Goal: Task Accomplishment & Management: Manage account settings

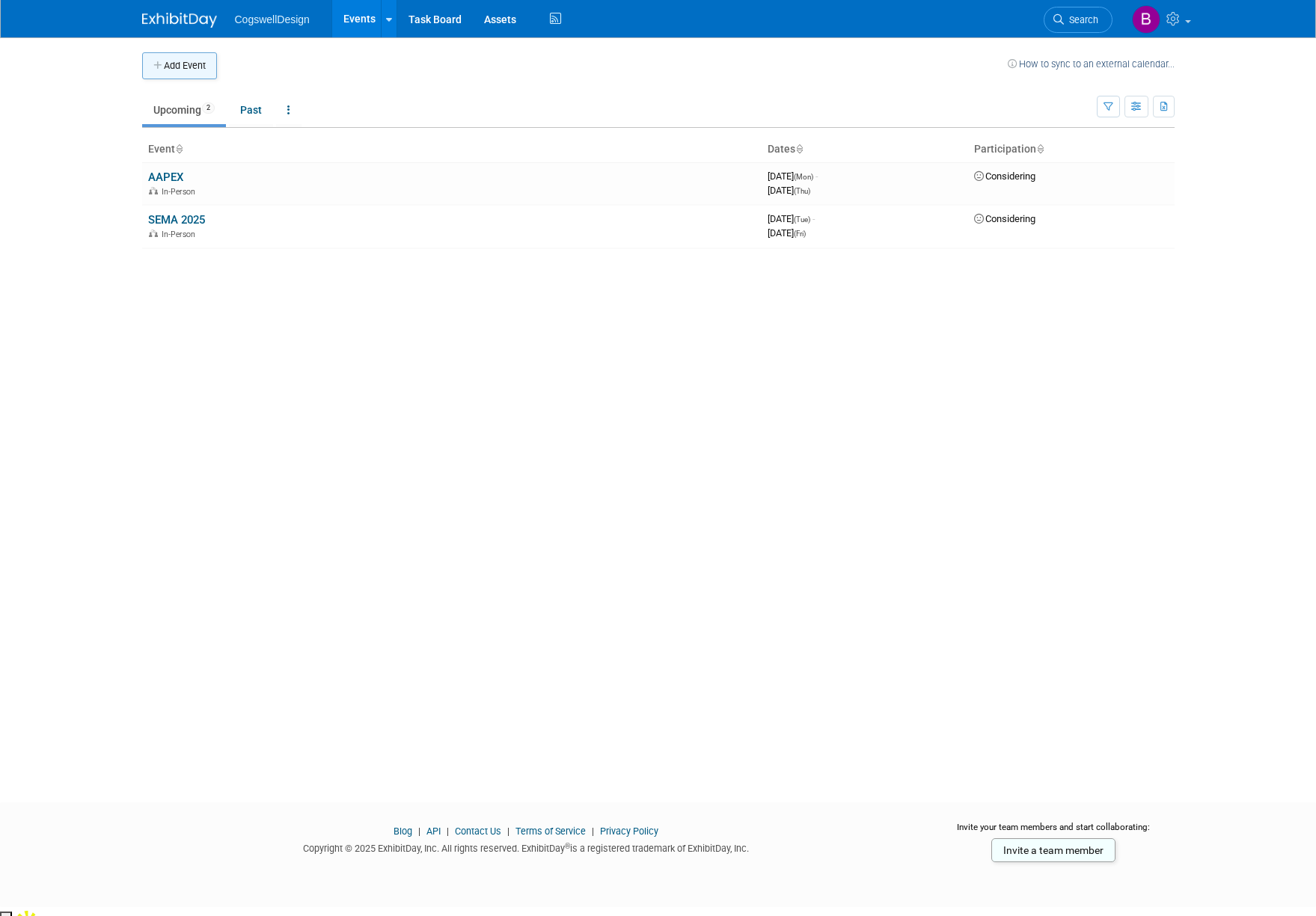
click at [168, 63] on button "Add Event" at bounding box center [180, 65] width 75 height 27
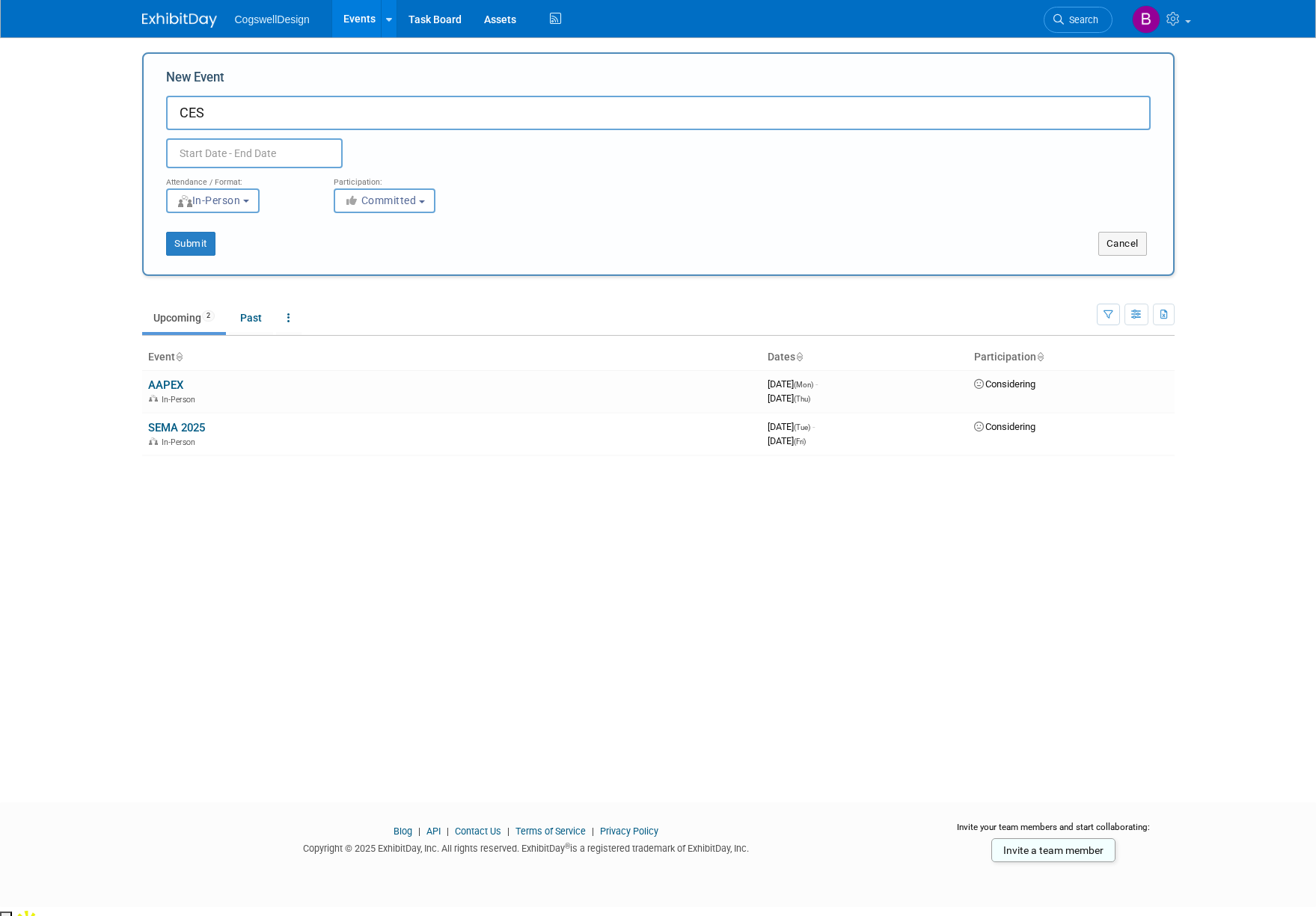
type input "CES"
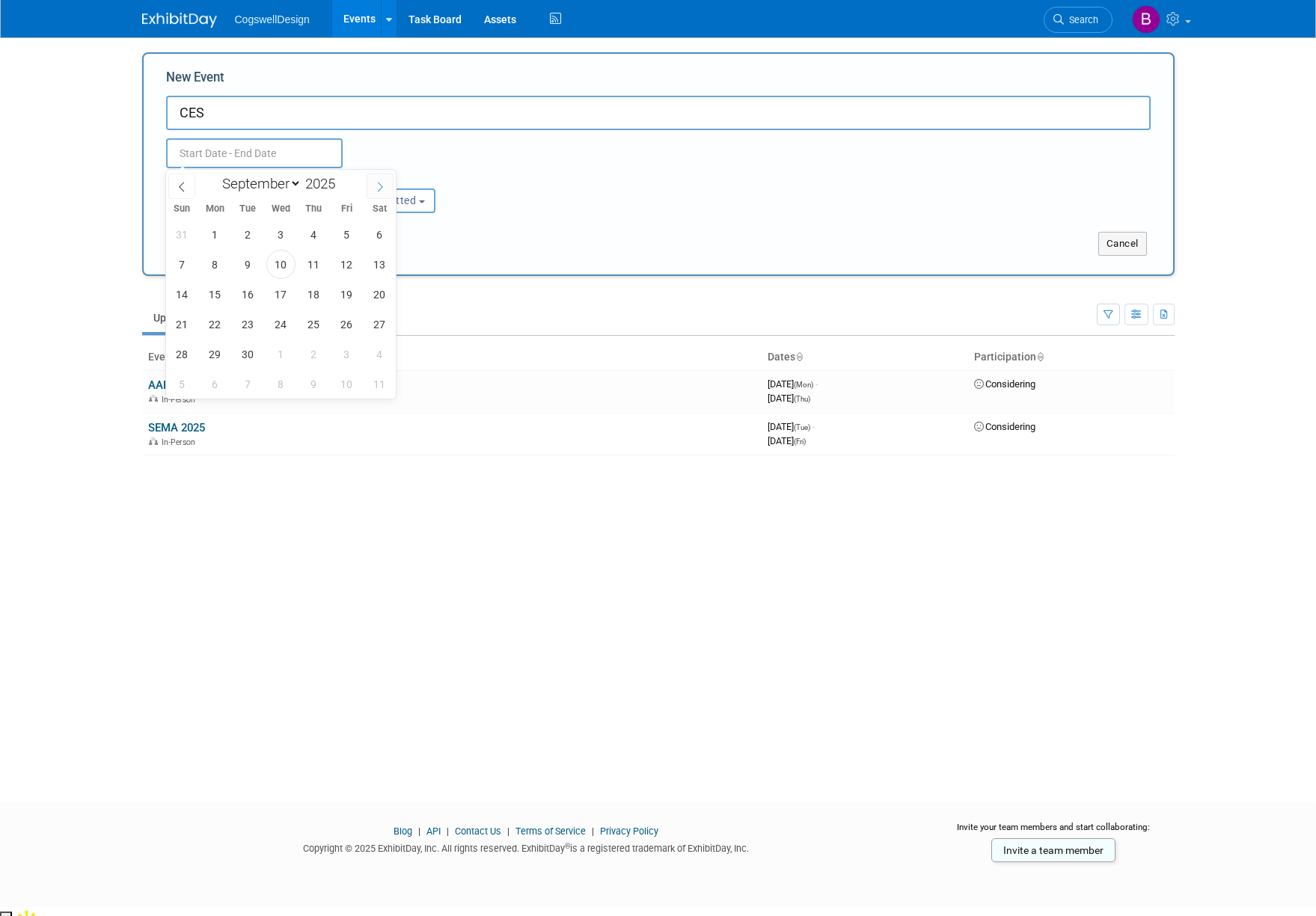
click at [380, 184] on icon at bounding box center [380, 187] width 11 height 11
select select "11"
click at [351, 316] on span "26" at bounding box center [347, 324] width 29 height 29
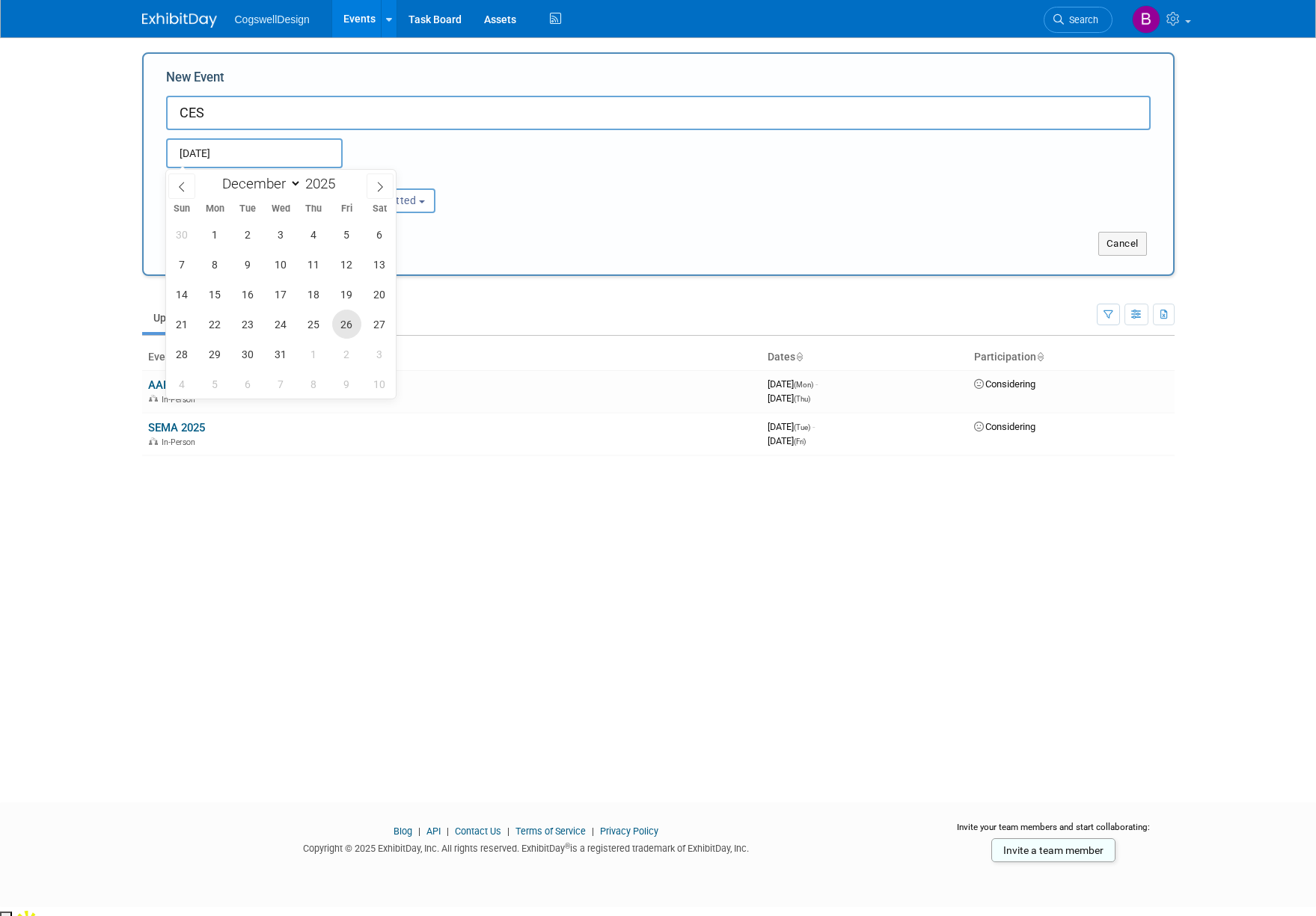
type input "Dec 26, 2025 to Dec 26, 2025"
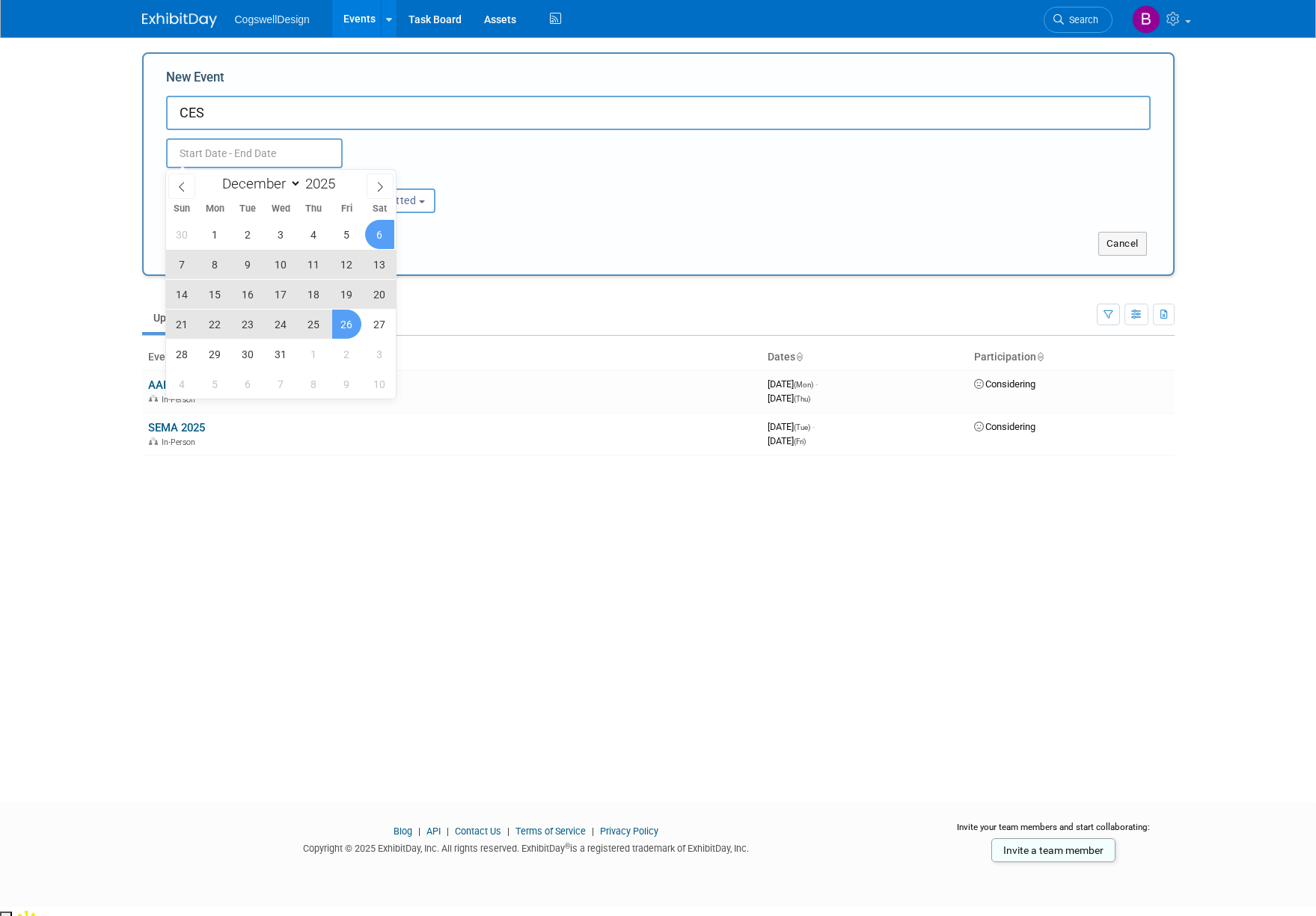
type input "Dec 26, 2025 to Dec 26, 2025"
select select "11"
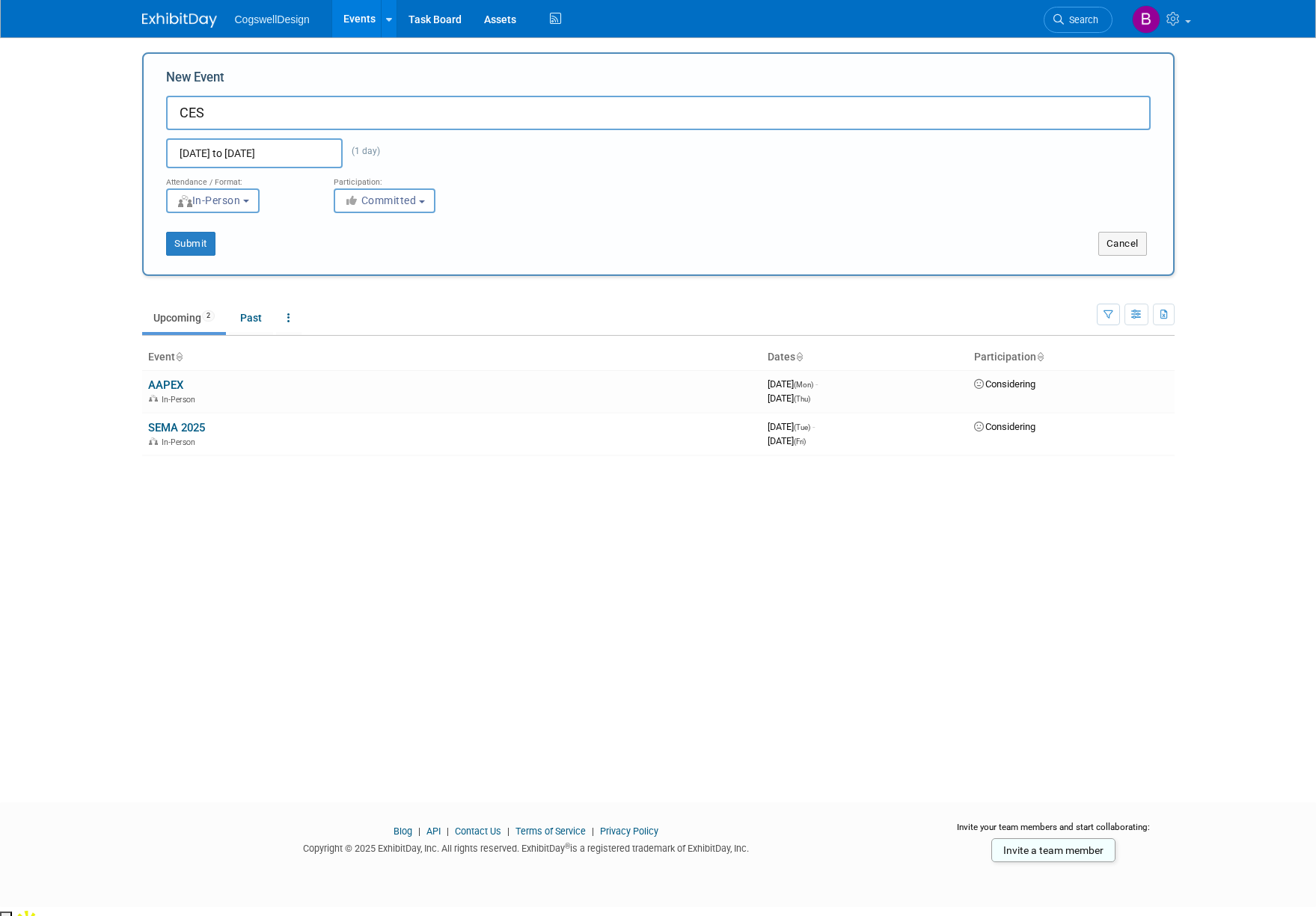
click at [449, 161] on div "Dec 26, 2025 to Dec 26, 2025 (1 day) Duplicate Event Warning" at bounding box center [658, 149] width 1007 height 38
click at [306, 155] on input "Dec 26, 2025 to Dec 26, 2025" at bounding box center [254, 153] width 177 height 30
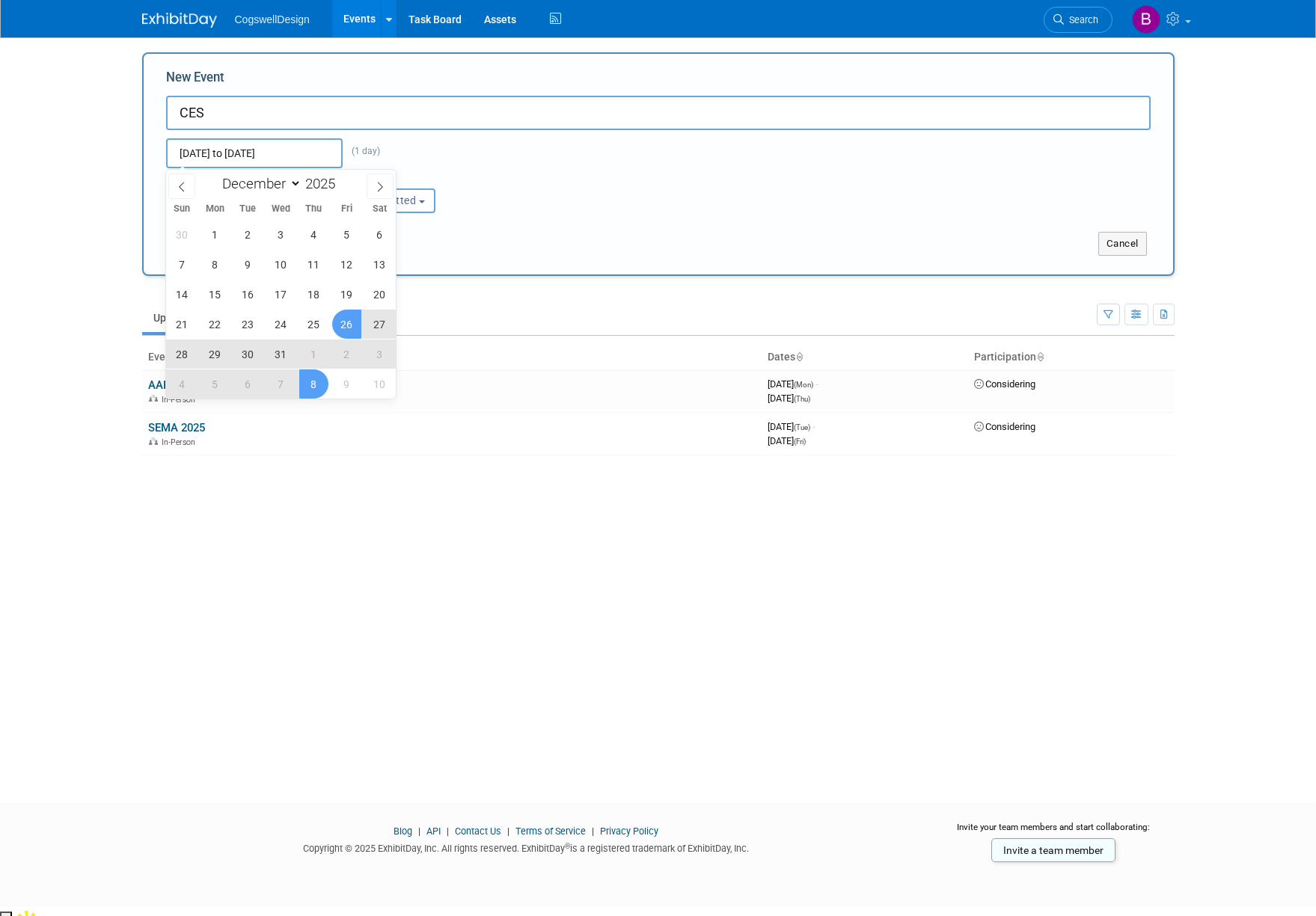
click at [327, 386] on span "8" at bounding box center [314, 384] width 29 height 29
type input "Dec 26, 2025 to Jan 8, 2026"
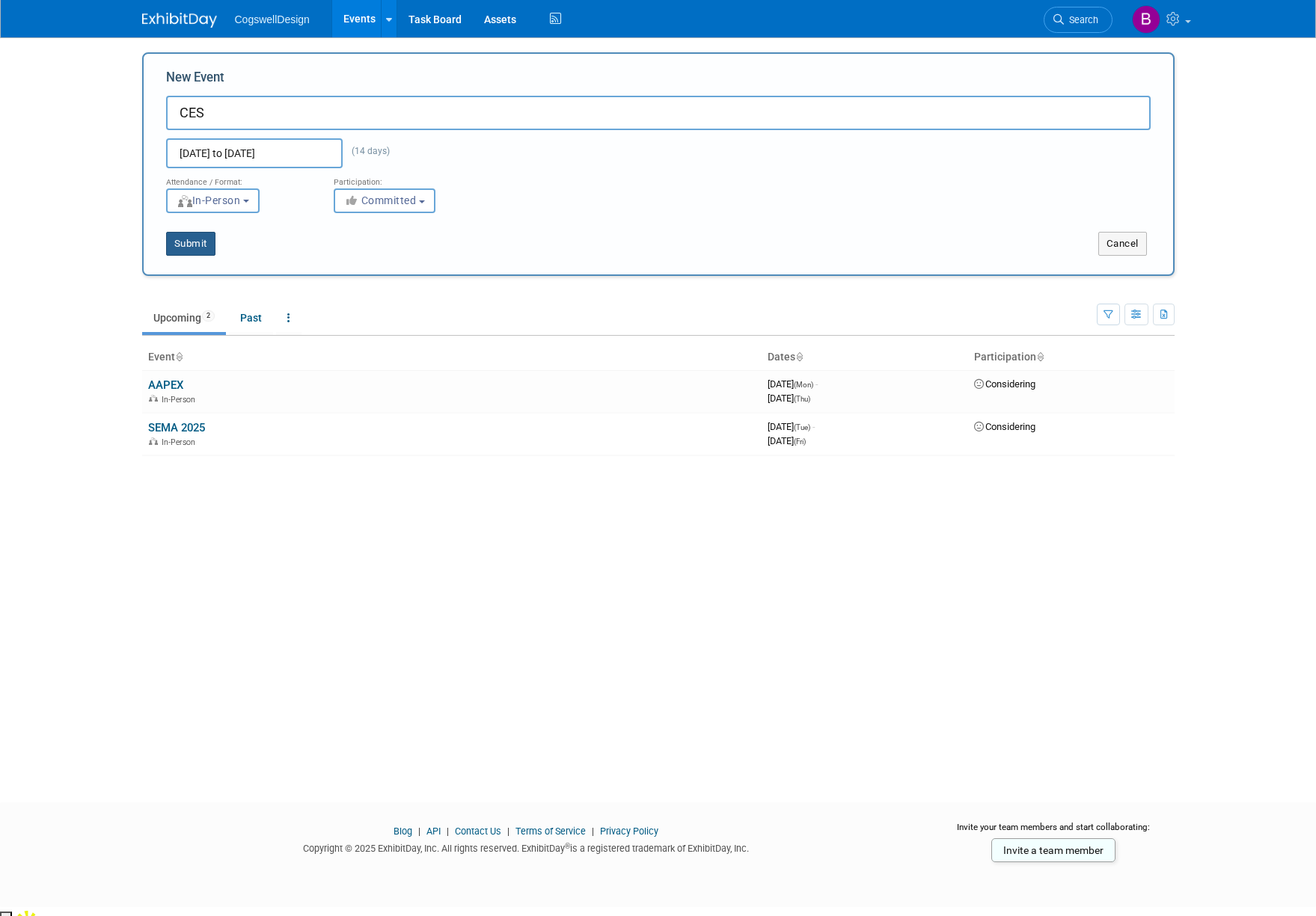
click at [198, 246] on button "Submit" at bounding box center [191, 243] width 50 height 24
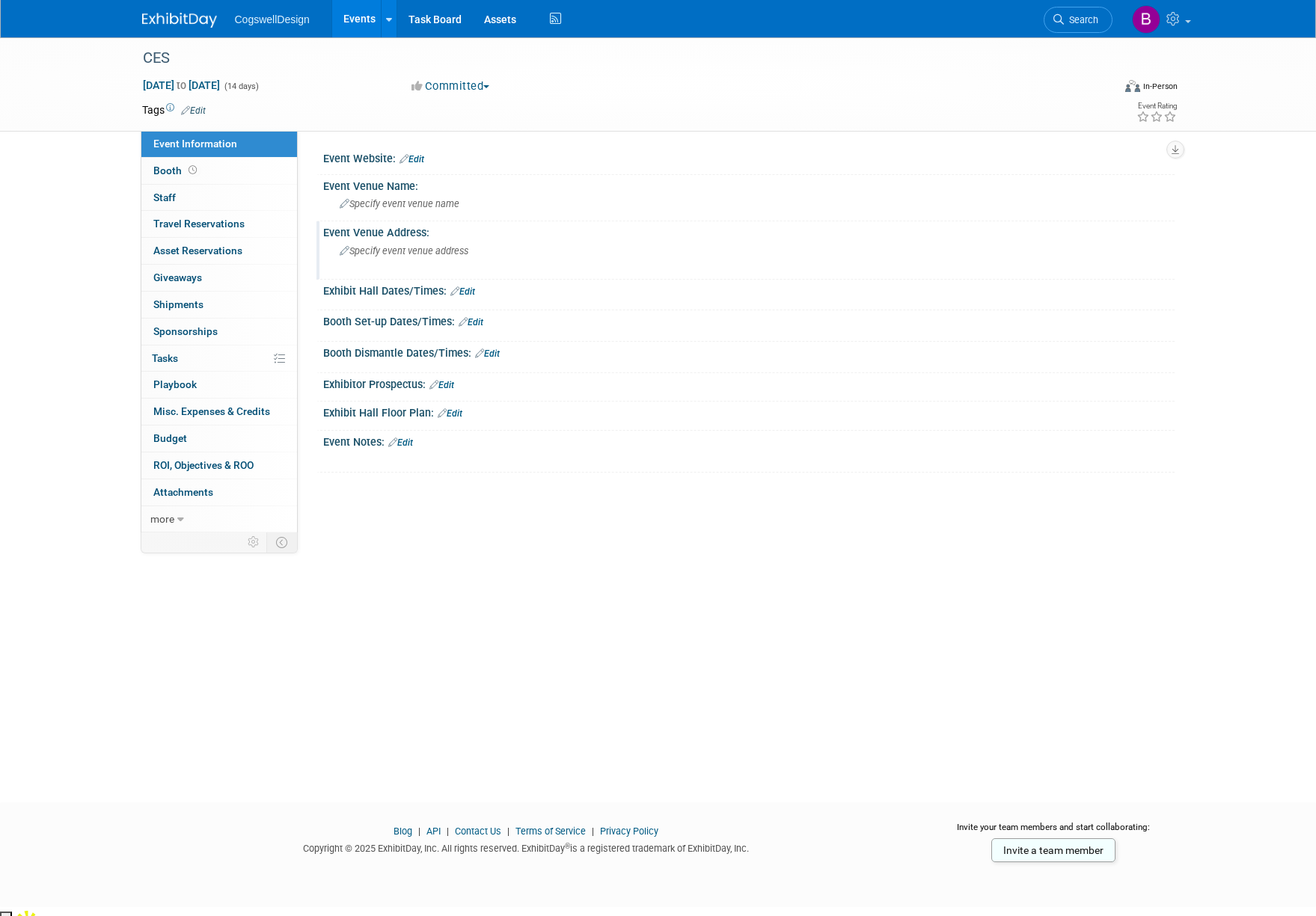
click at [467, 240] on div "Specify event venue address" at bounding box center [501, 256] width 332 height 34
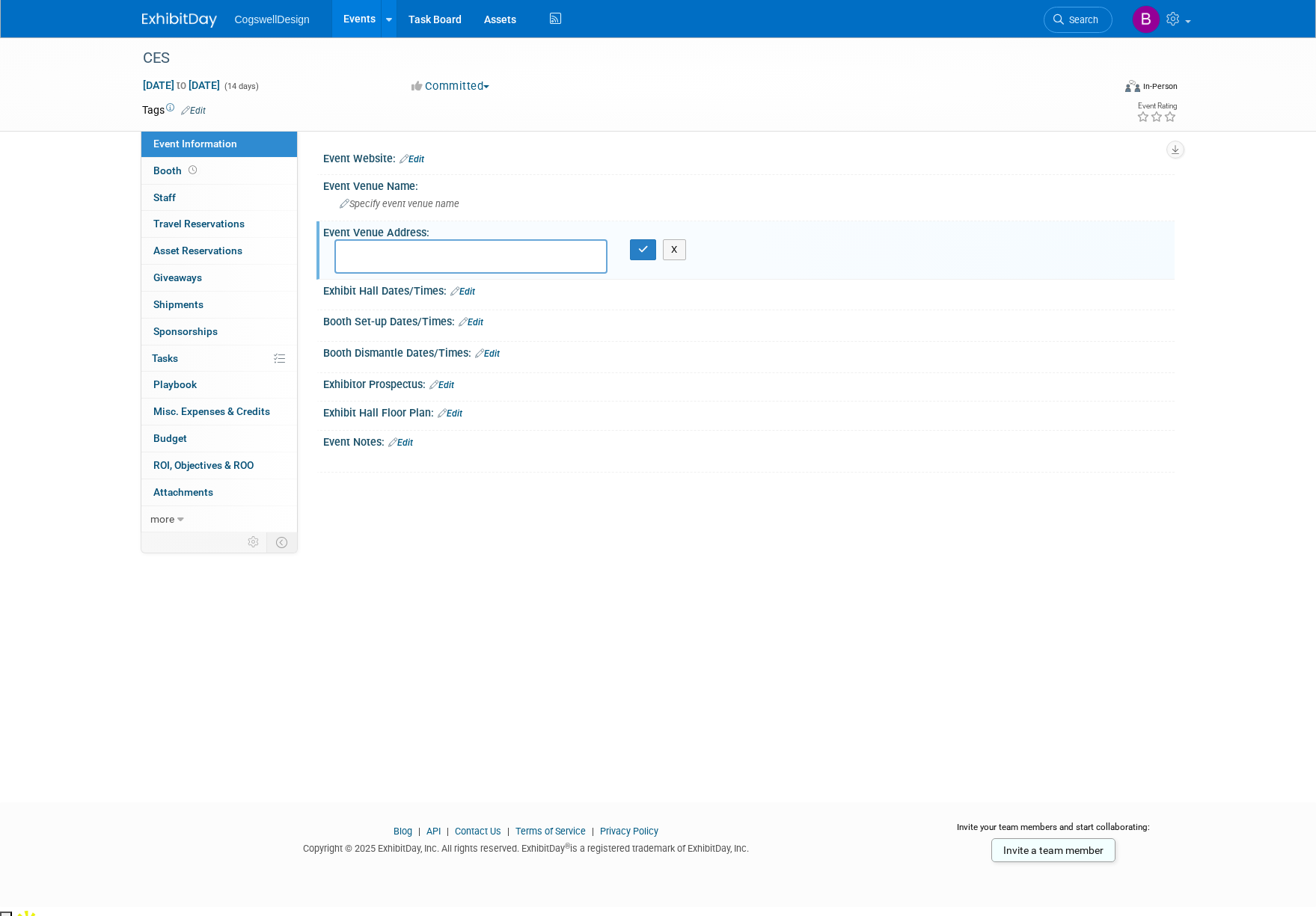
drag, startPoint x: 413, startPoint y: 252, endPoint x: 434, endPoint y: 244, distance: 22.5
click at [420, 251] on textarea at bounding box center [471, 256] width 273 height 34
type textarea "Las Vegas Convention Center"
click at [638, 258] on button "button" at bounding box center [643, 249] width 27 height 21
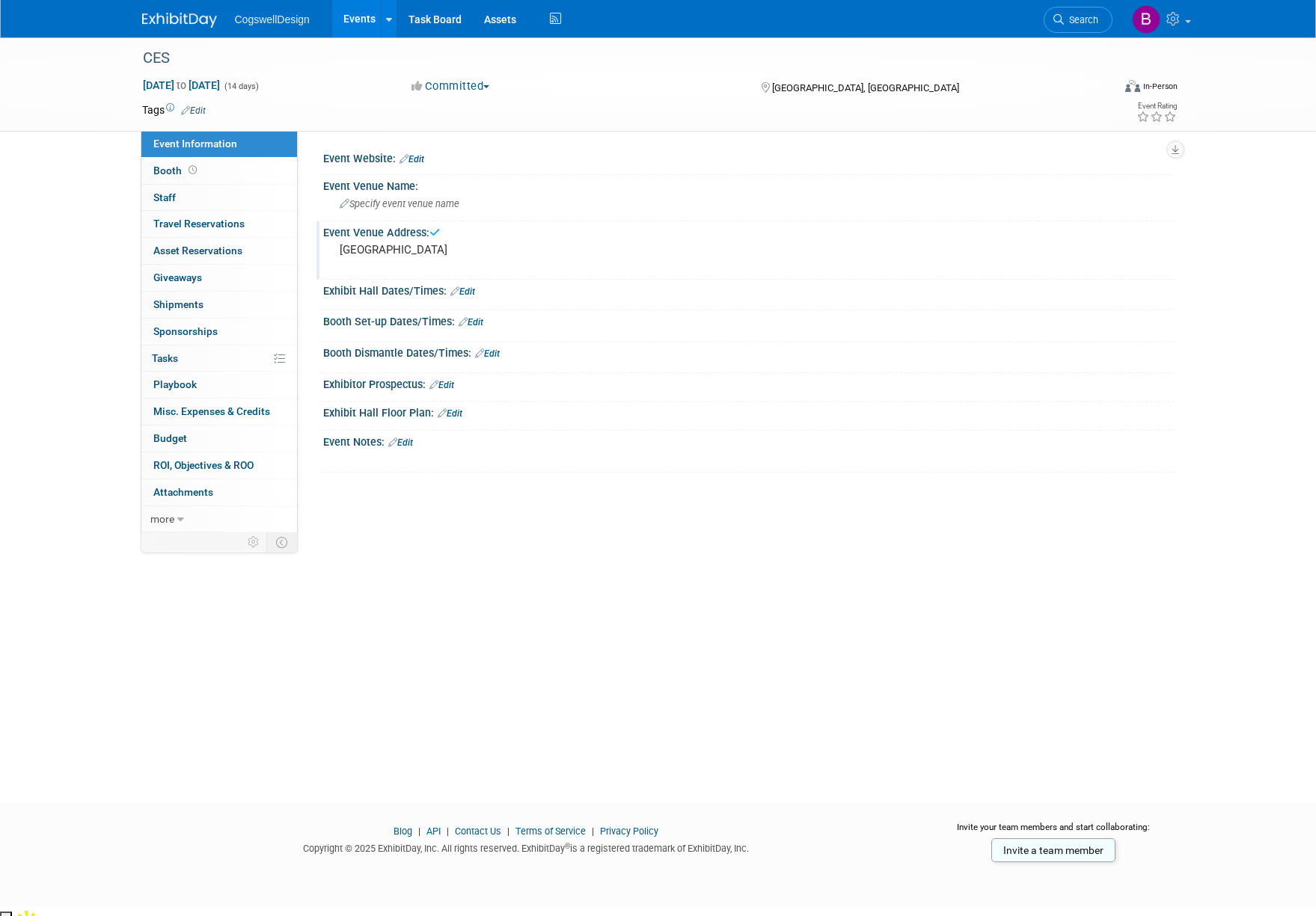
click at [476, 303] on div at bounding box center [749, 302] width 829 height 4
click at [472, 291] on link "Edit" at bounding box center [462, 292] width 24 height 11
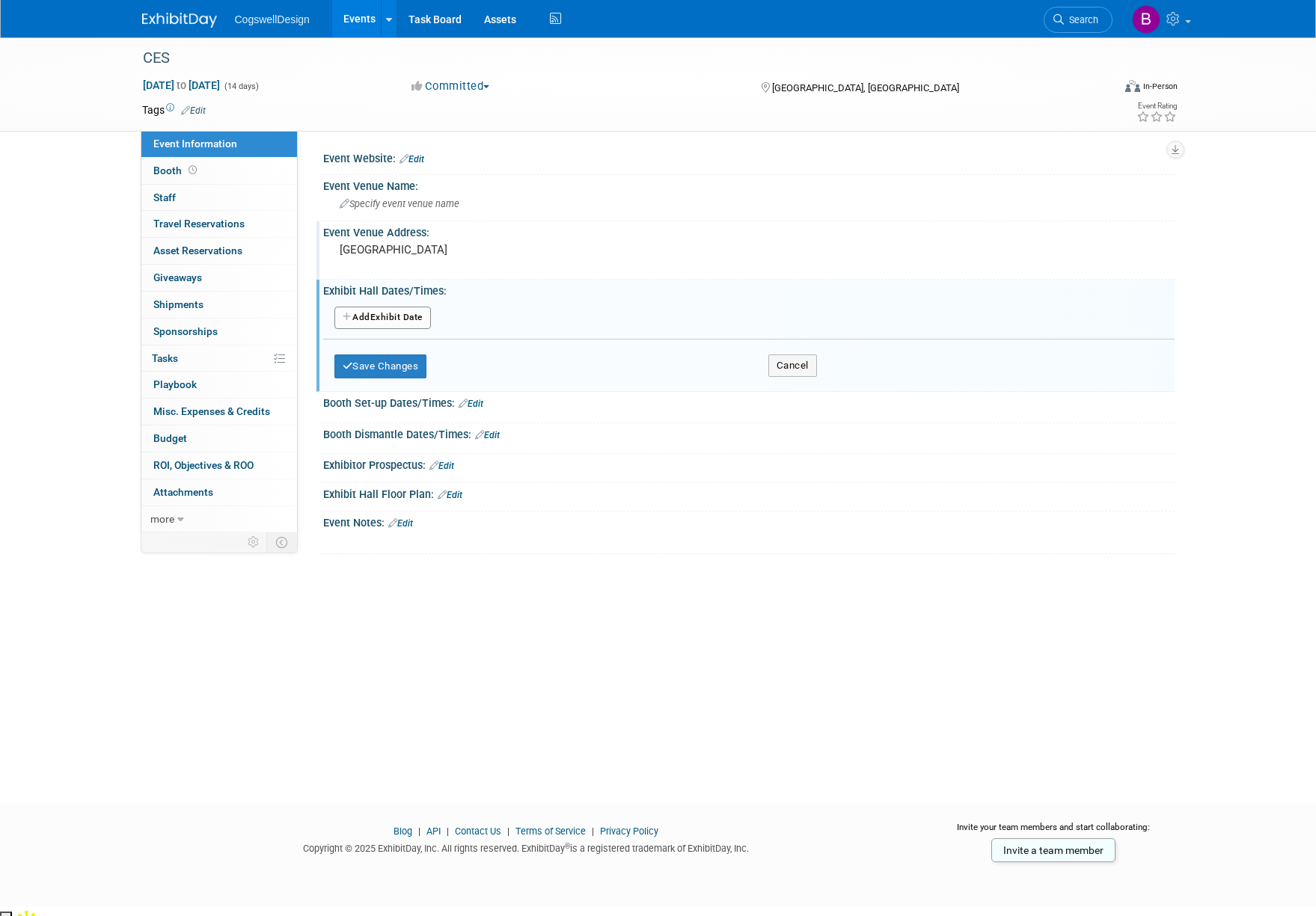
click at [459, 503] on div at bounding box center [749, 504] width 851 height 7
click at [459, 497] on link "Edit" at bounding box center [450, 495] width 24 height 11
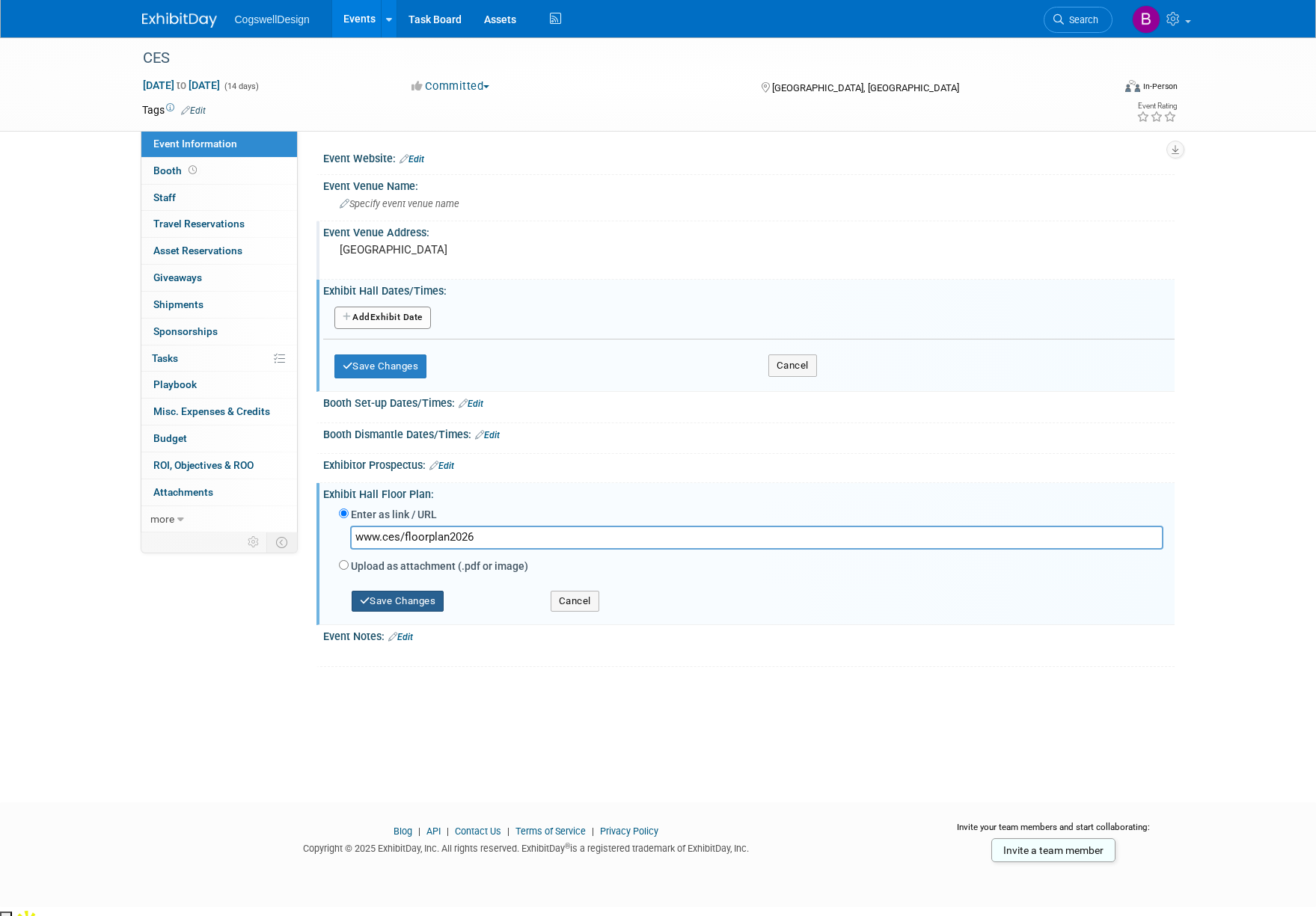
type input "www.ces/floorplan2026"
click at [398, 607] on button "Save Changes" at bounding box center [397, 601] width 93 height 21
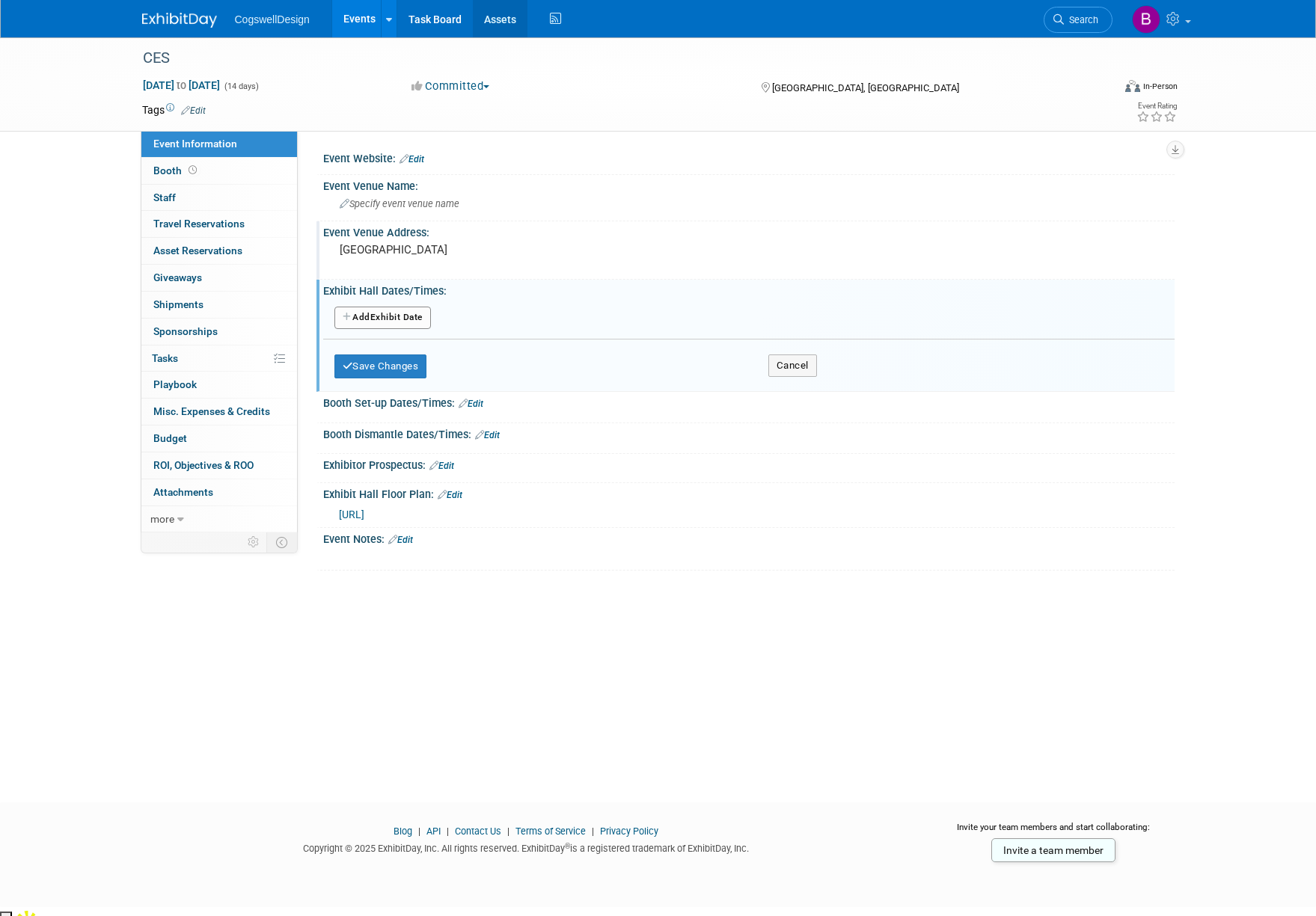
click at [501, 18] on link "Assets" at bounding box center [500, 18] width 54 height 37
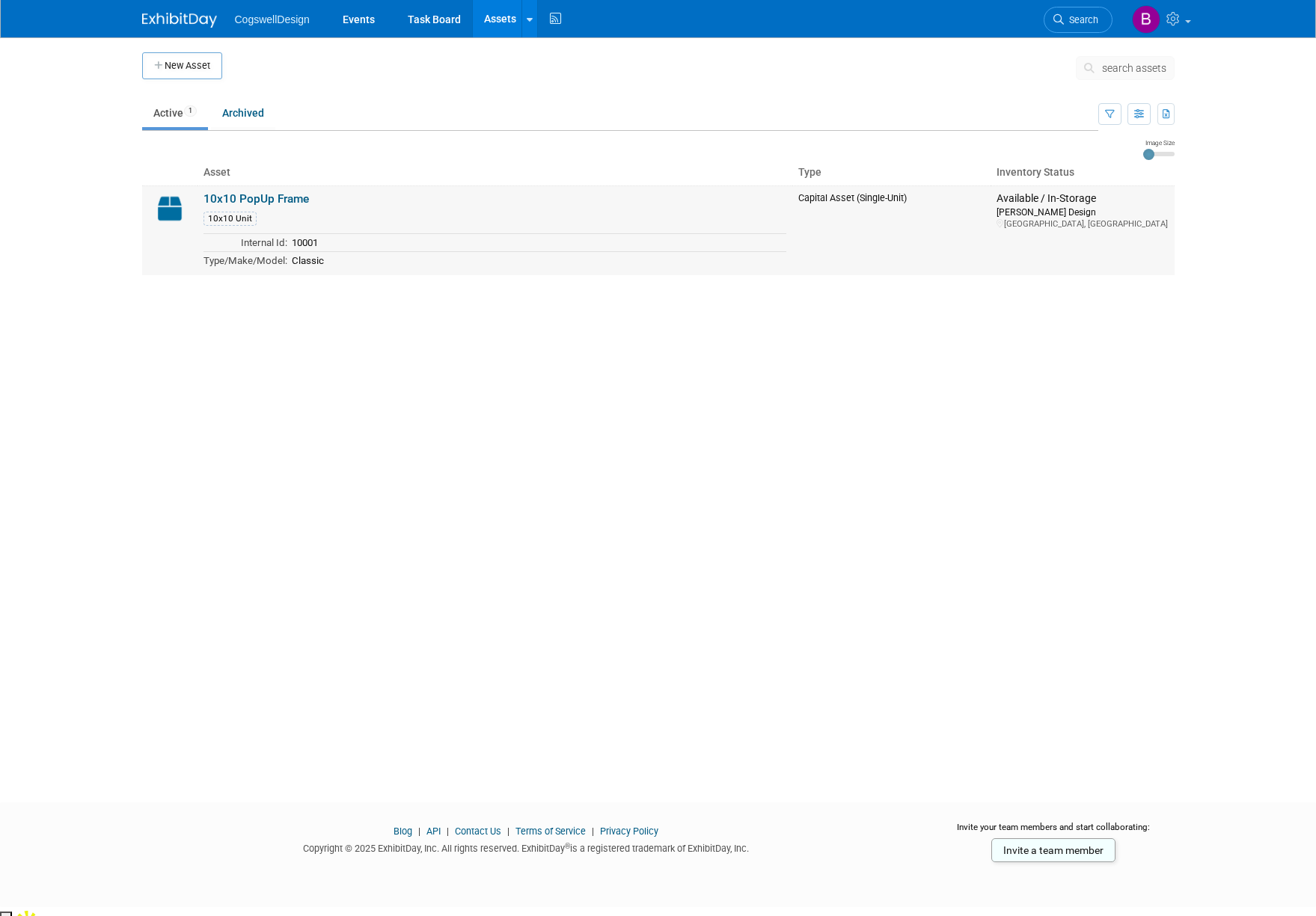
click at [173, 208] on img at bounding box center [170, 208] width 44 height 33
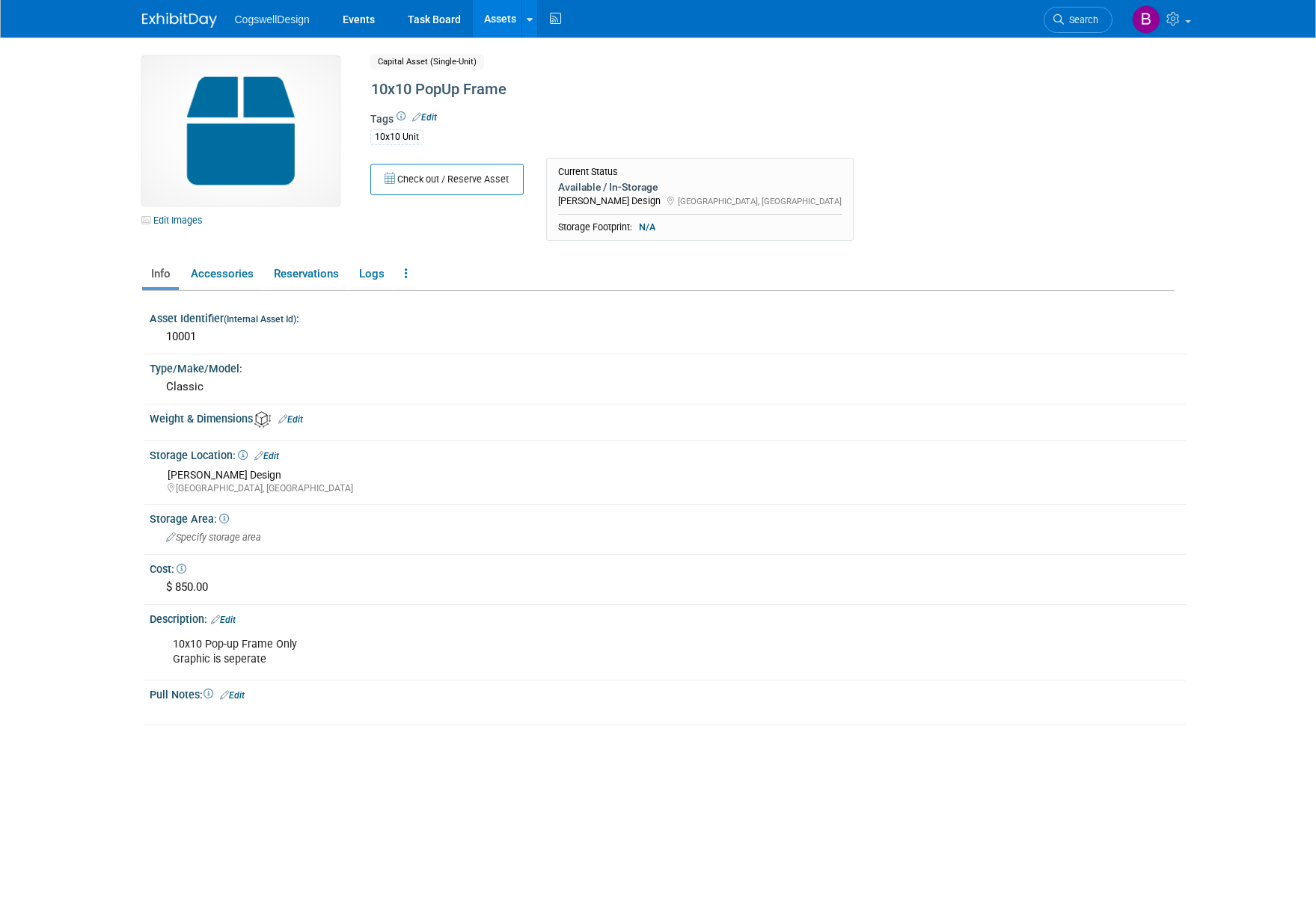
click at [195, 135] on img at bounding box center [241, 130] width 198 height 149
click at [299, 126] on img at bounding box center [241, 130] width 198 height 149
drag, startPoint x: 244, startPoint y: 136, endPoint x: 416, endPoint y: 458, distance: 365.1
click at [416, 458] on div "Storage Location: Edit" at bounding box center [668, 454] width 1037 height 19
click at [171, 224] on link "Edit Images" at bounding box center [175, 220] width 67 height 18
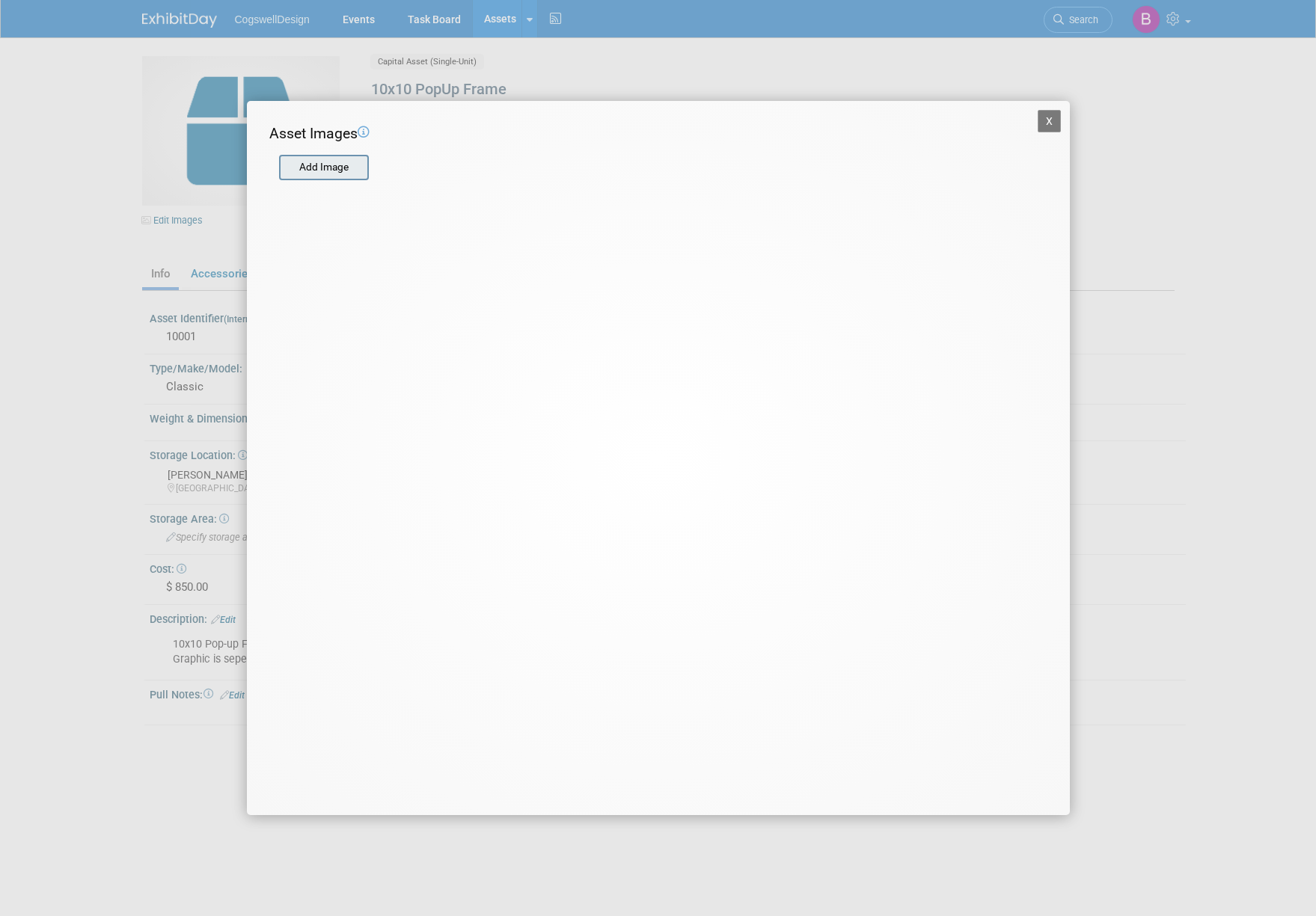
click at [305, 162] on input "file" at bounding box center [278, 167] width 178 height 22
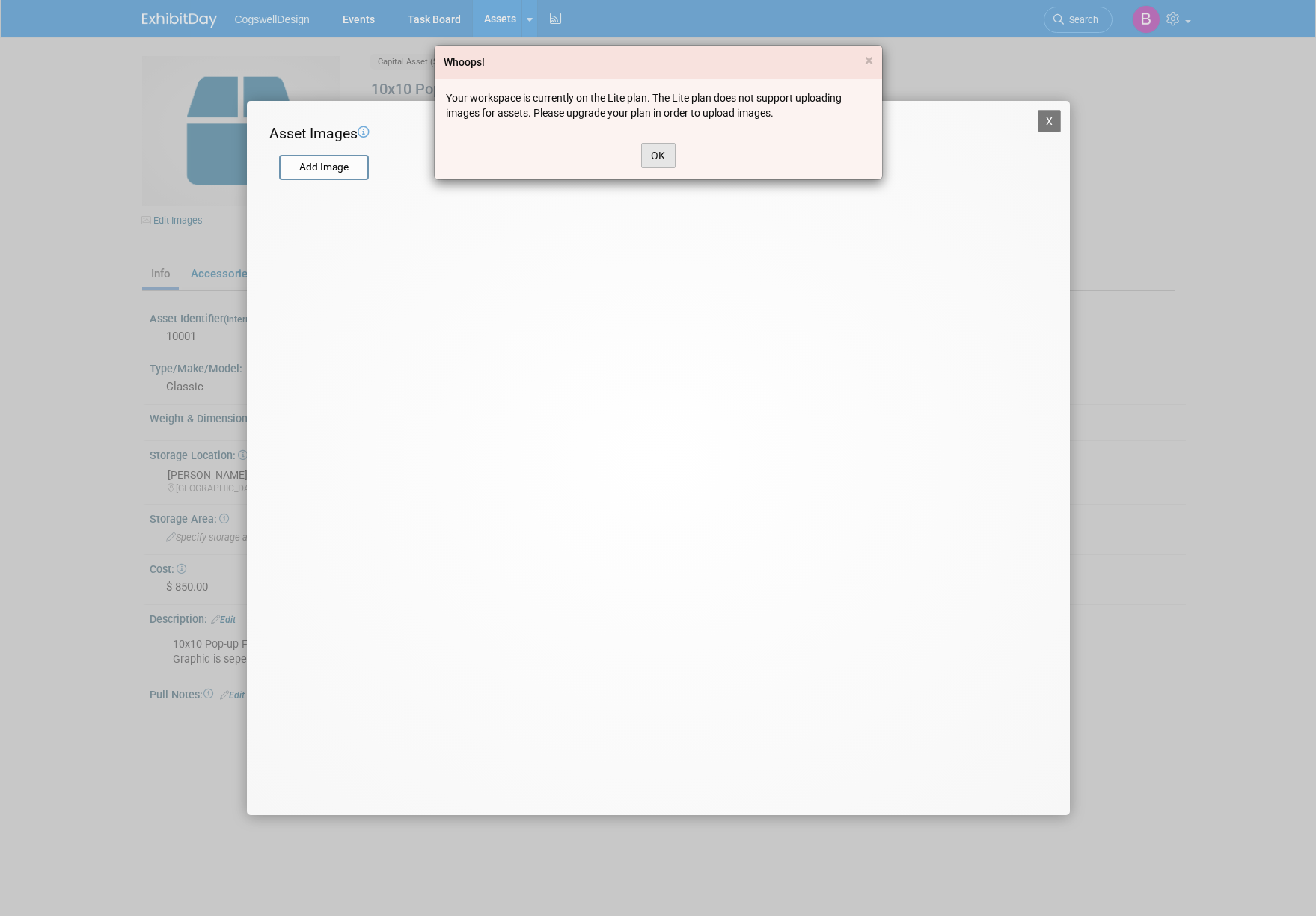
click at [647, 154] on button "OK" at bounding box center [658, 155] width 34 height 25
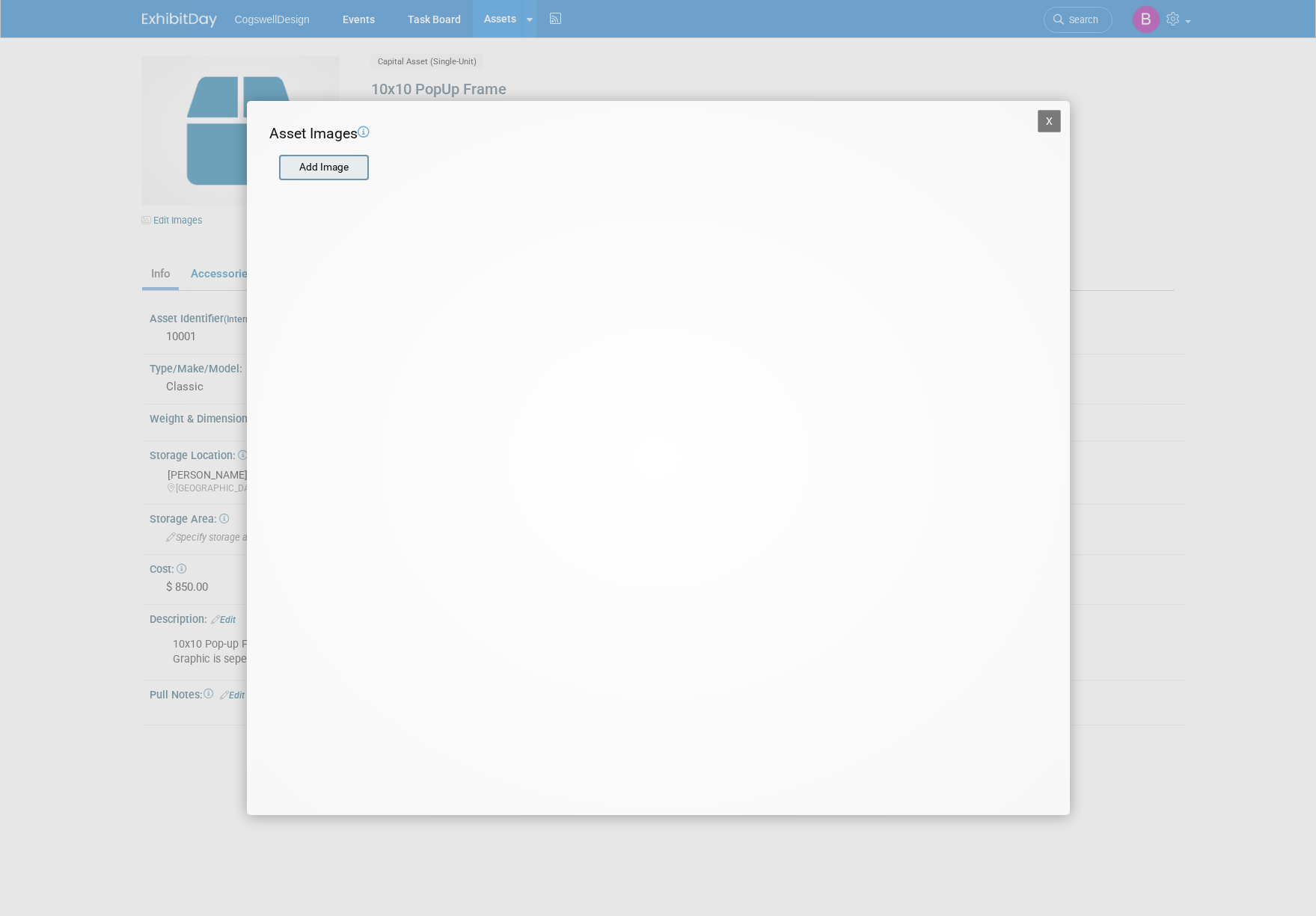
click at [316, 172] on input "file" at bounding box center [278, 167] width 178 height 22
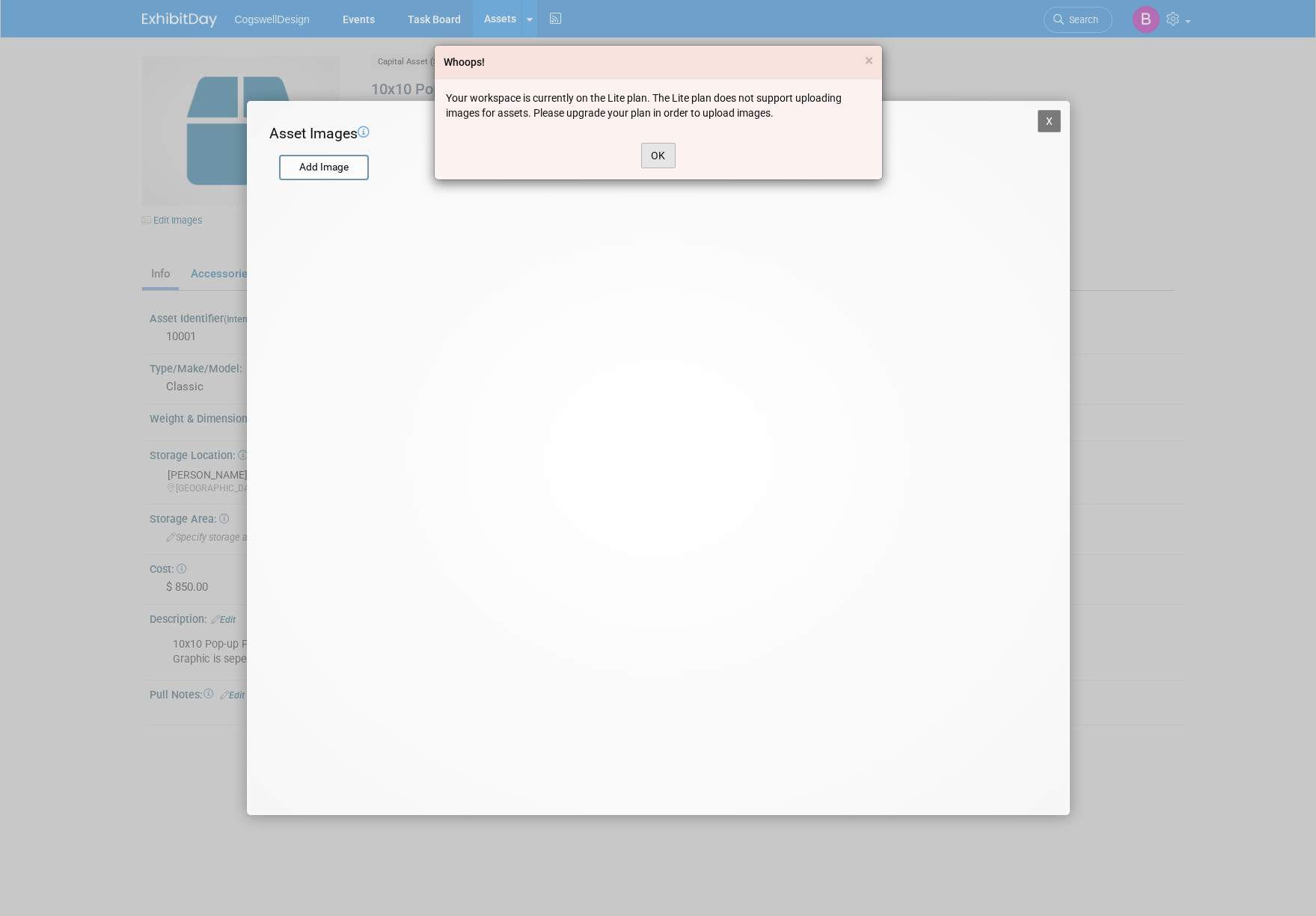
click at [657, 156] on button "OK" at bounding box center [658, 155] width 34 height 25
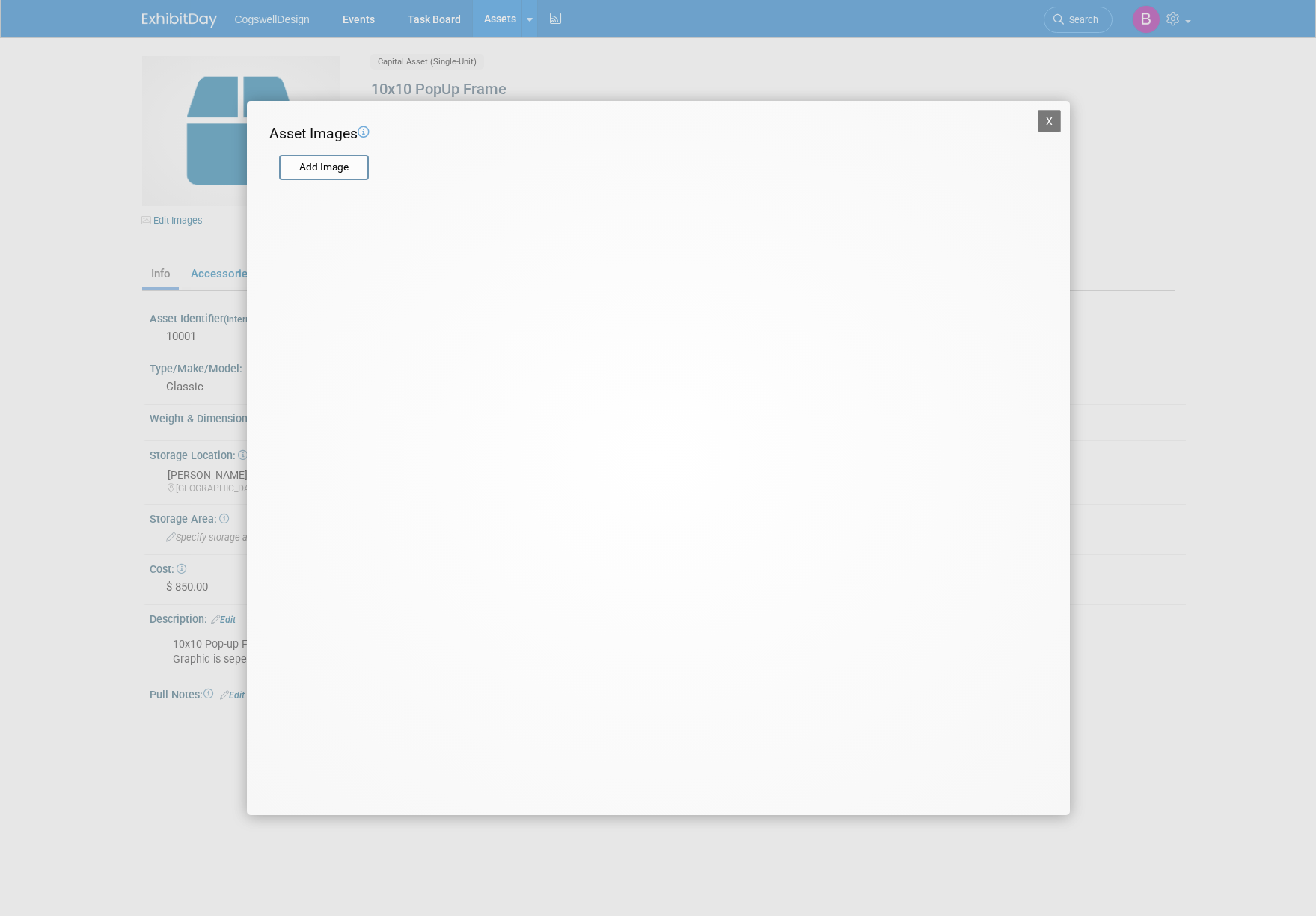
click at [1043, 121] on button "X" at bounding box center [1050, 121] width 24 height 22
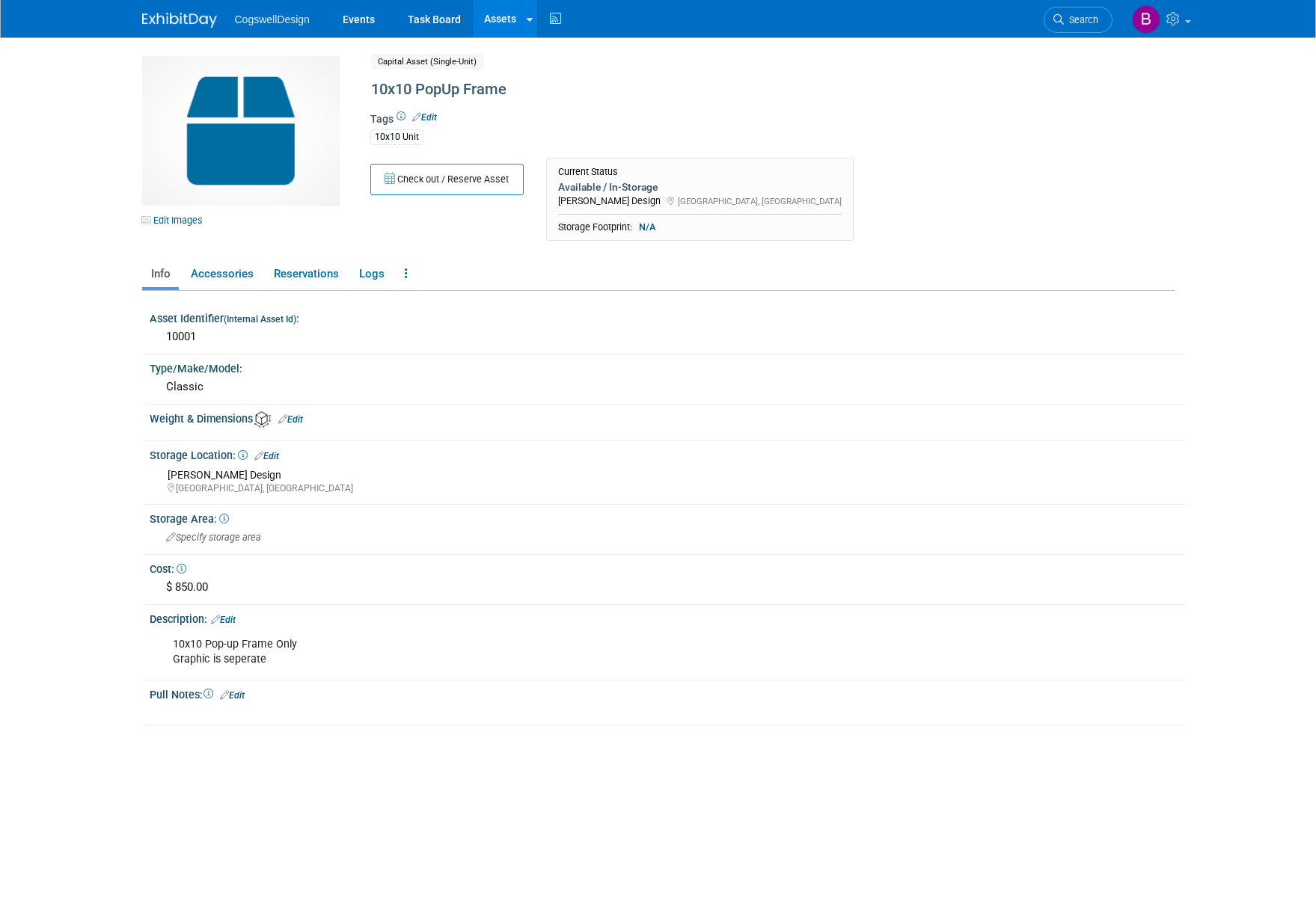
click at [237, 142] on img at bounding box center [241, 130] width 198 height 149
click at [237, 143] on img at bounding box center [241, 130] width 198 height 149
click at [182, 225] on link "Edit Images" at bounding box center [175, 220] width 67 height 18
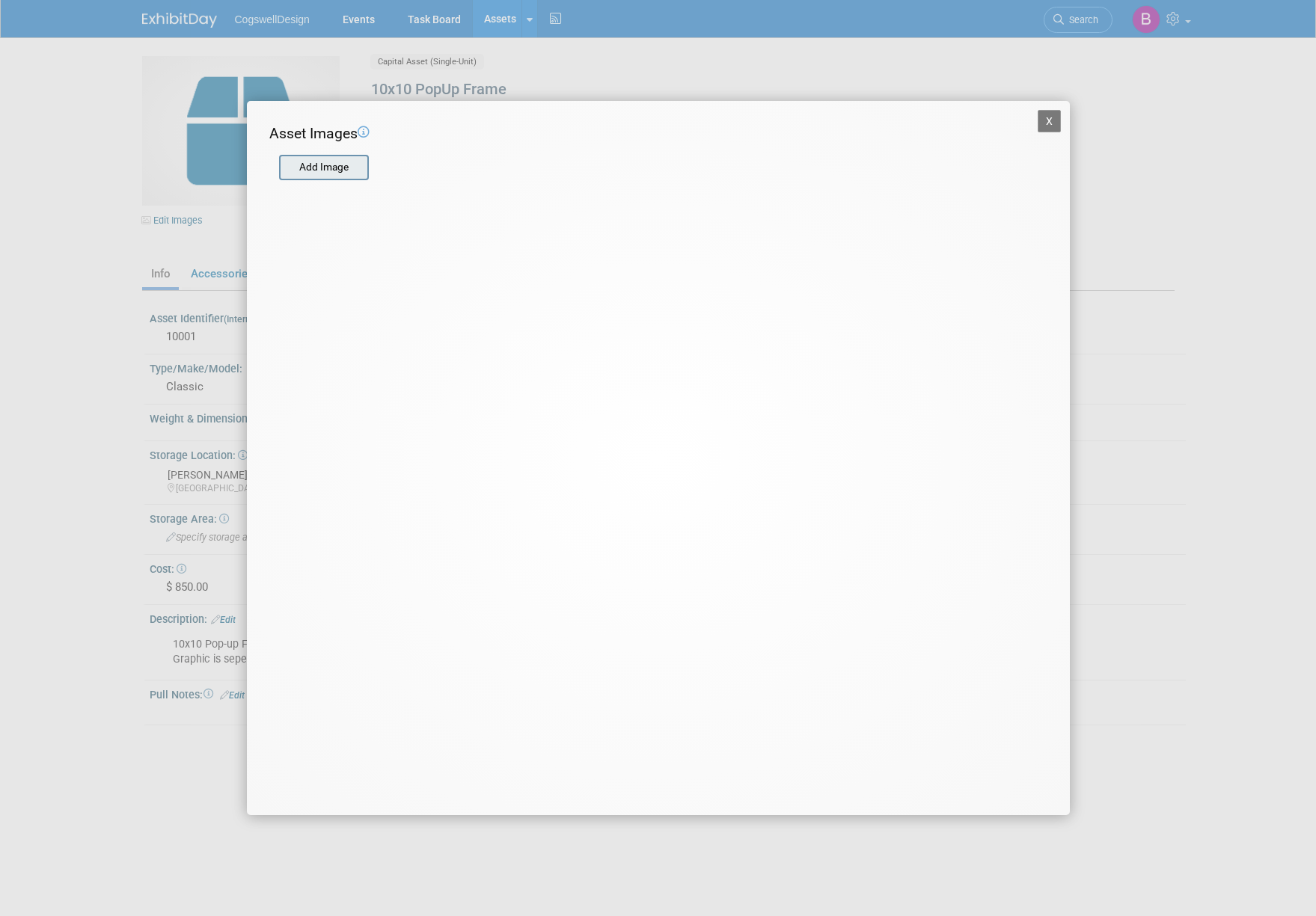
click at [352, 175] on input "file" at bounding box center [278, 167] width 178 height 22
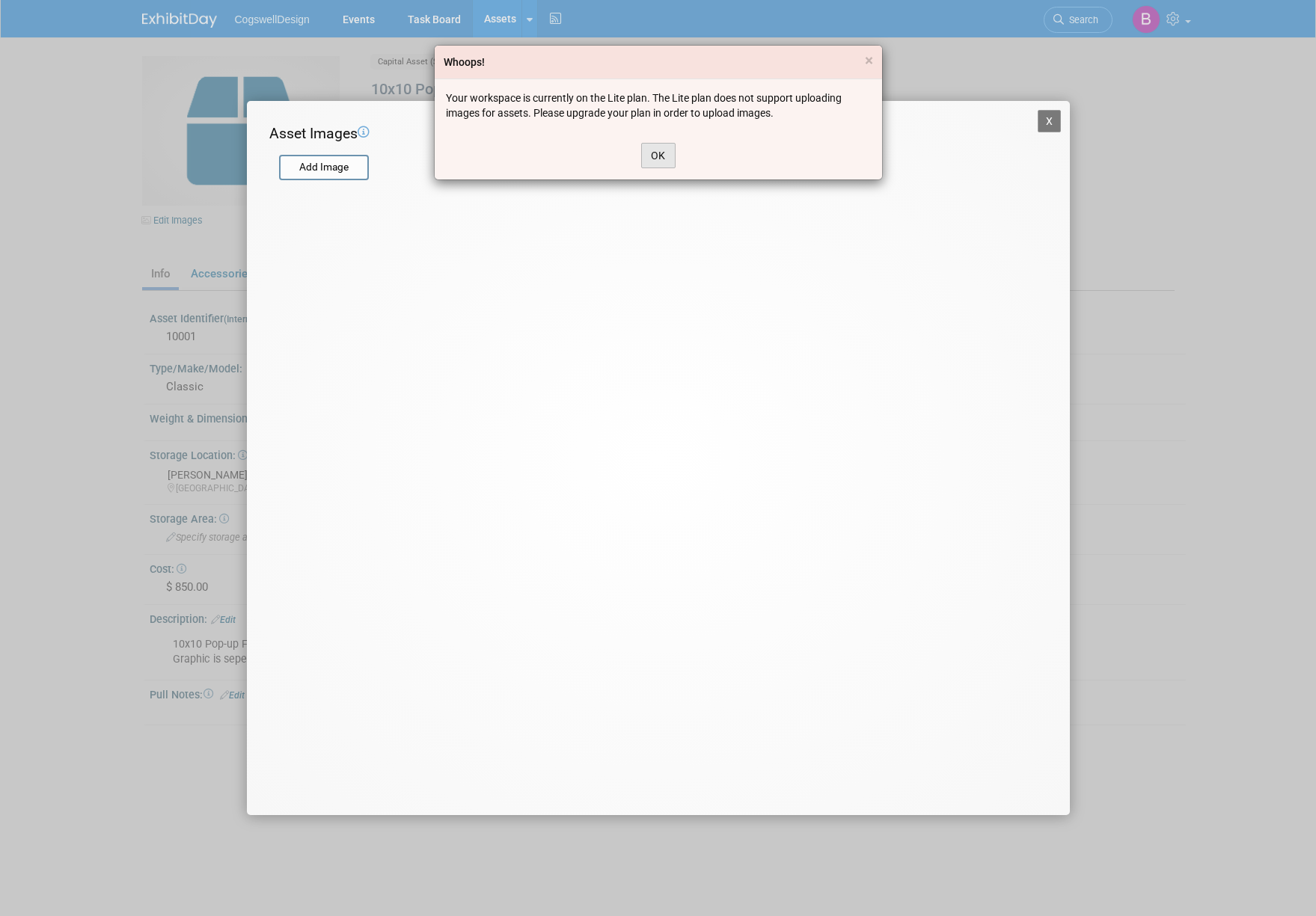
click at [668, 161] on button "OK" at bounding box center [658, 155] width 34 height 25
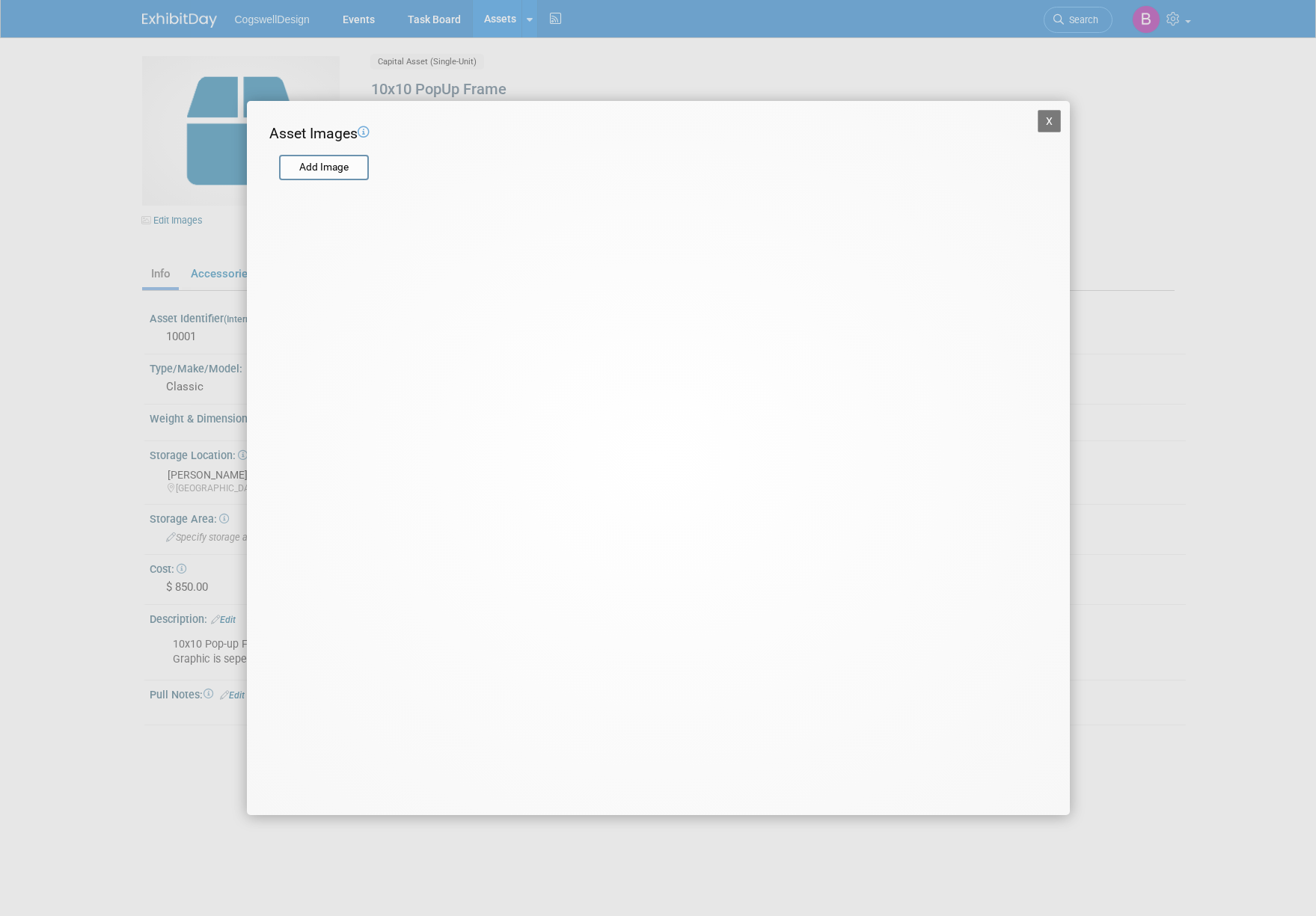
click at [1056, 129] on button "X" at bounding box center [1050, 121] width 24 height 22
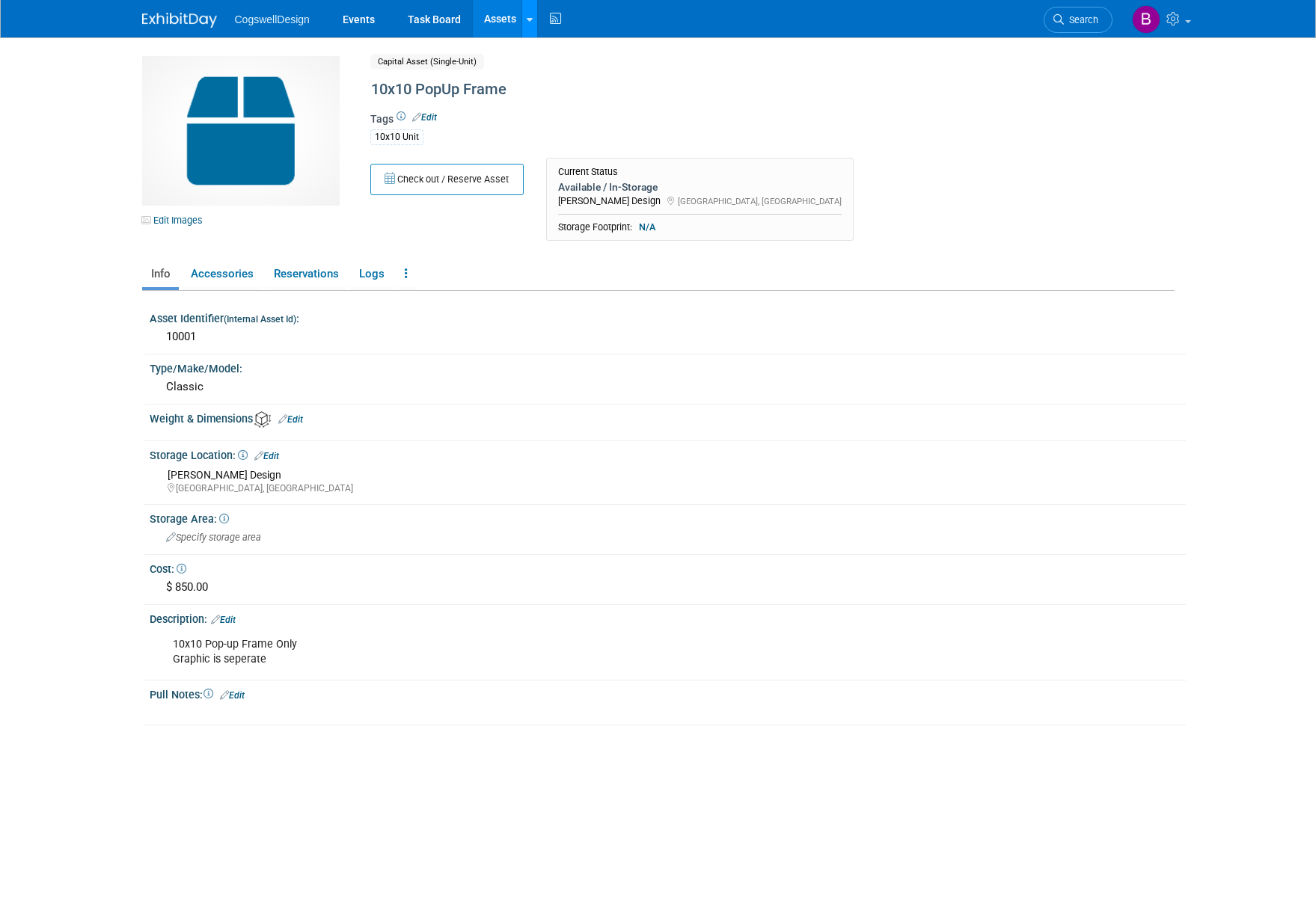
click at [527, 17] on icon at bounding box center [530, 20] width 6 height 10
click at [541, 74] on icon at bounding box center [540, 75] width 15 height 11
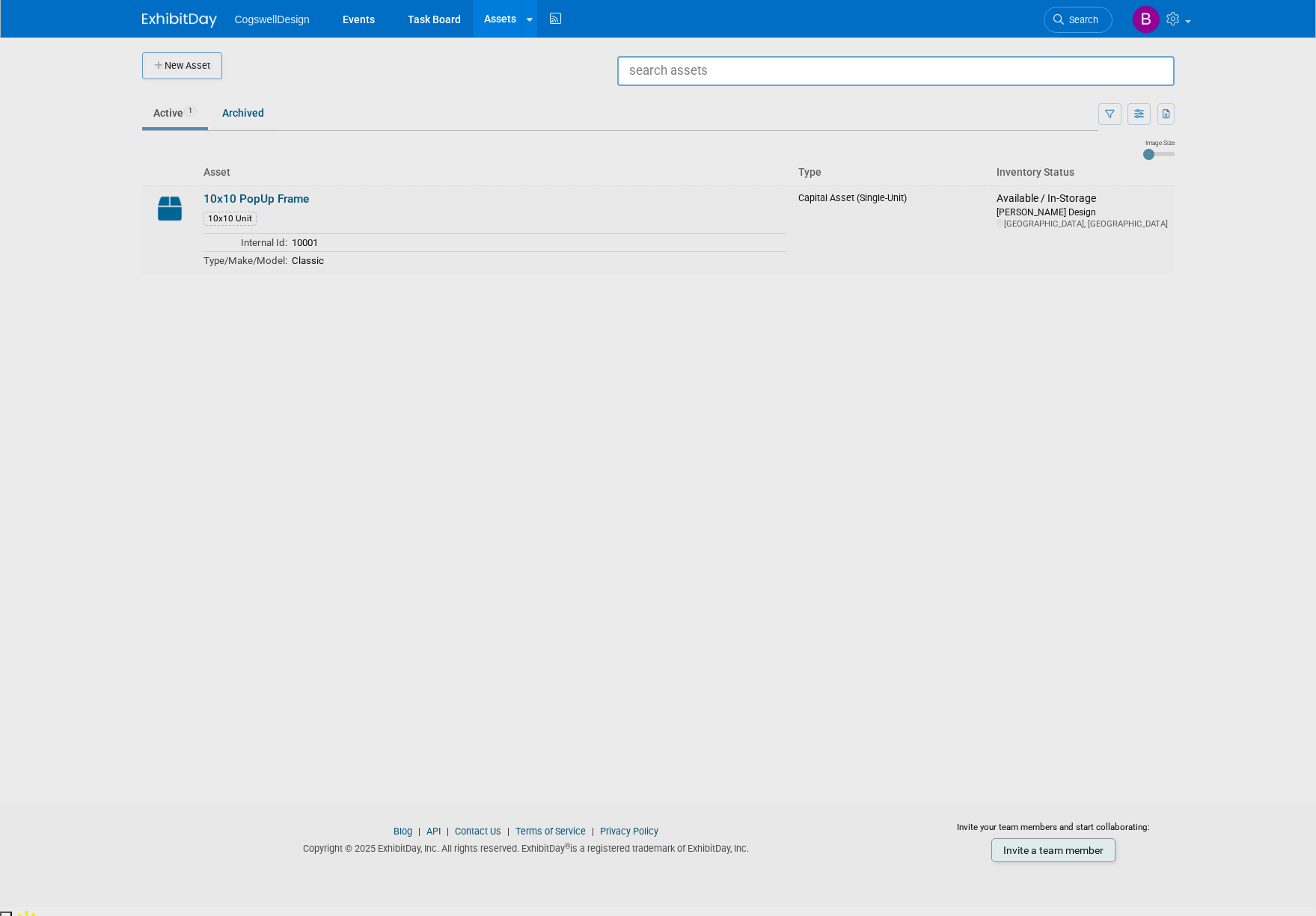
click at [494, 26] on link "Assets" at bounding box center [500, 18] width 54 height 37
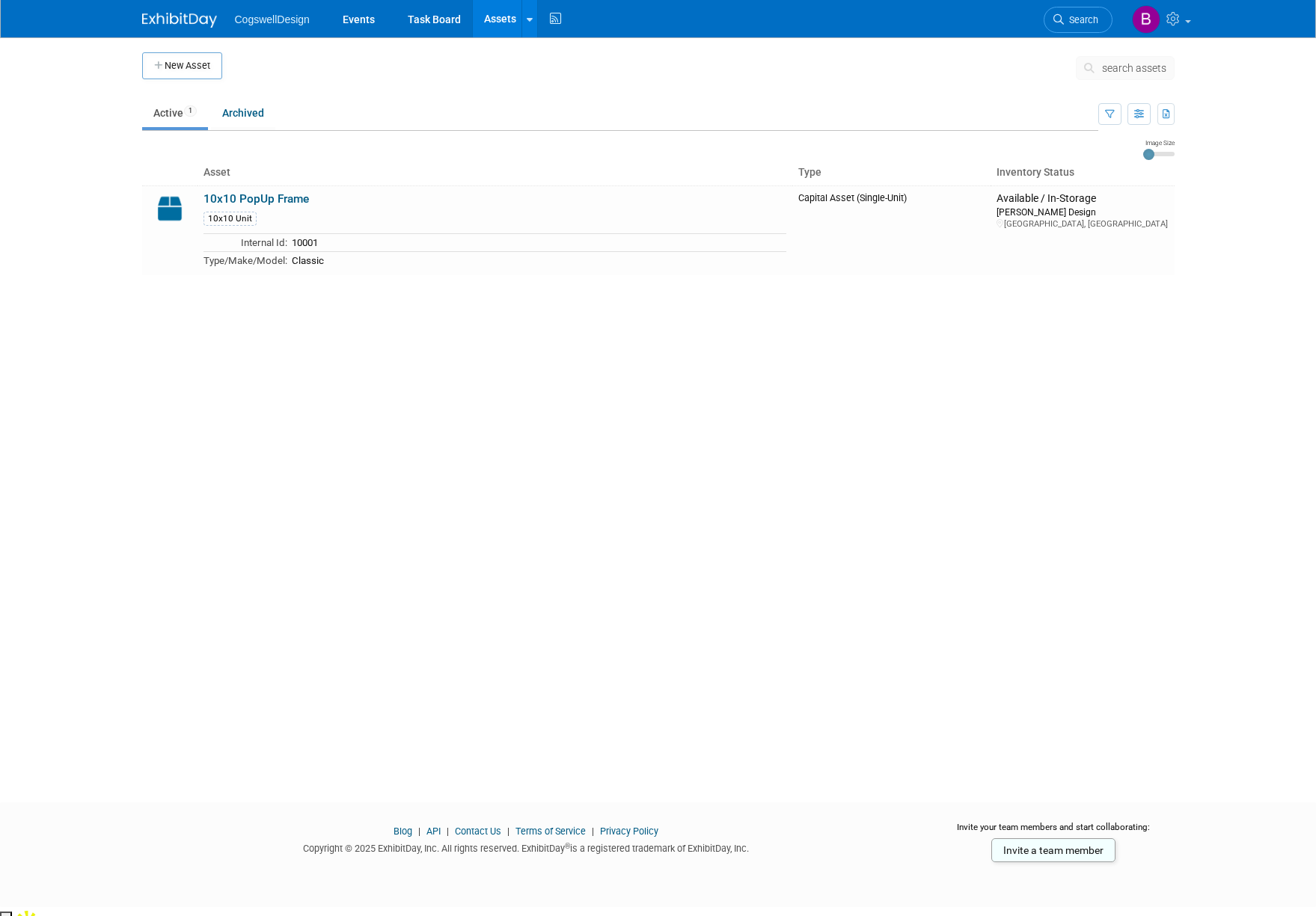
click at [296, 25] on ul "CogswellDesign Events Task Board Assets New Asset Search Assets Bulk Upload Ass…" at bounding box center [400, 18] width 330 height 37
click at [369, 18] on link "Events" at bounding box center [358, 18] width 54 height 37
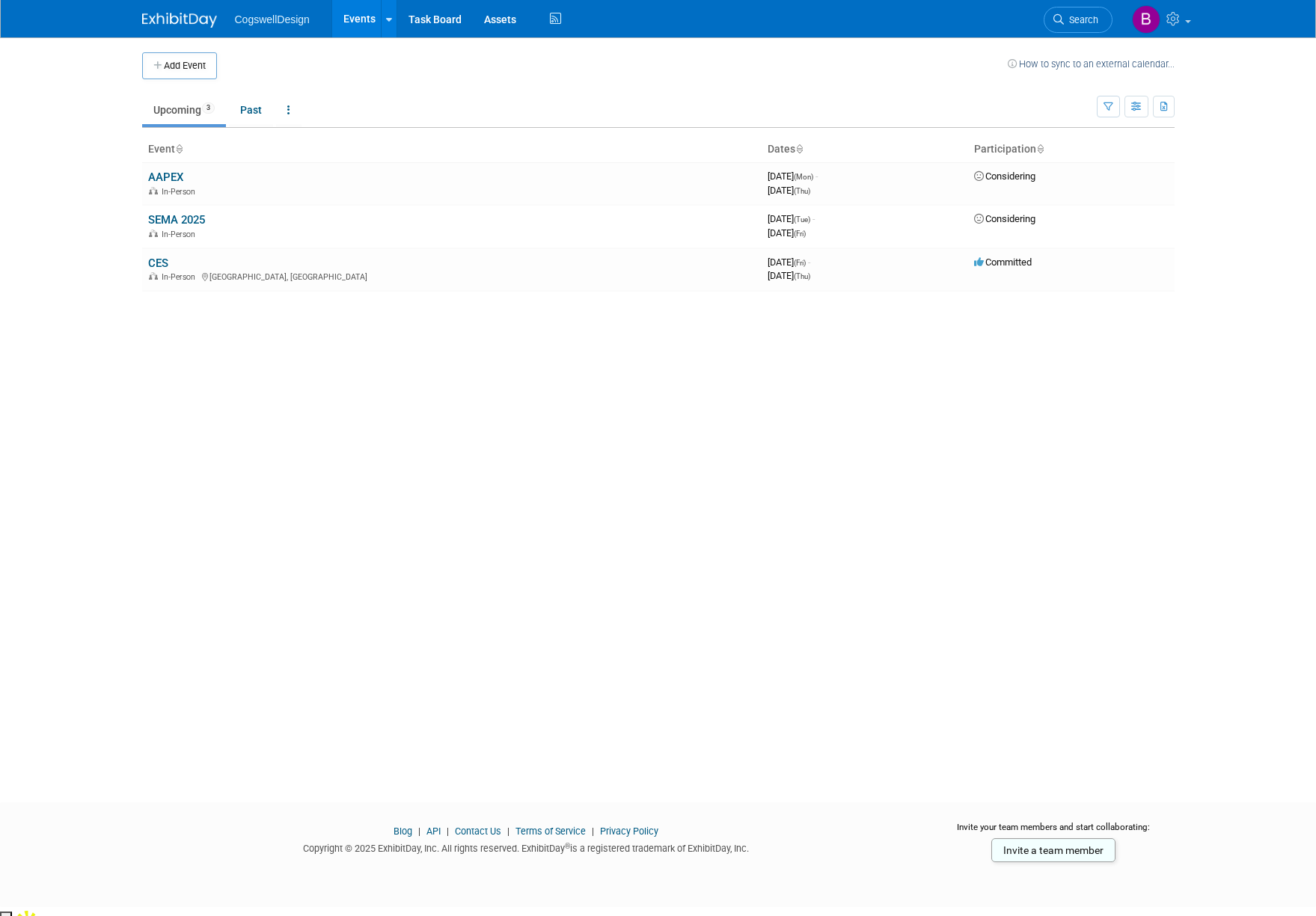
click at [251, 12] on li "CogswellDesign" at bounding box center [283, 14] width 96 height 21
click at [253, 16] on span "CogswellDesign" at bounding box center [273, 20] width 75 height 12
click at [367, 28] on link "Events" at bounding box center [359, 18] width 54 height 37
click at [387, 25] on div at bounding box center [389, 19] width 6 height 15
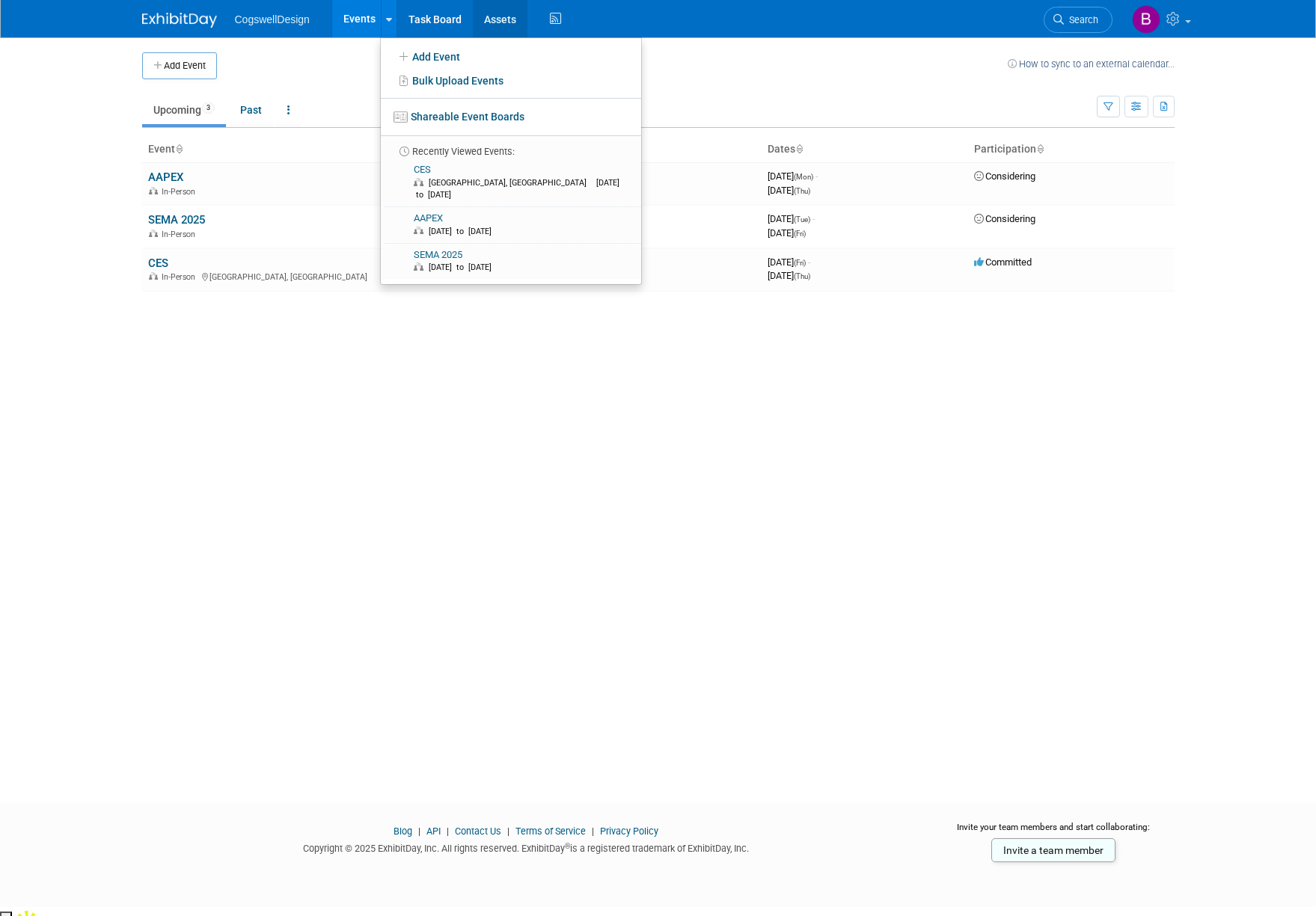
click at [524, 16] on link "Assets" at bounding box center [500, 18] width 54 height 37
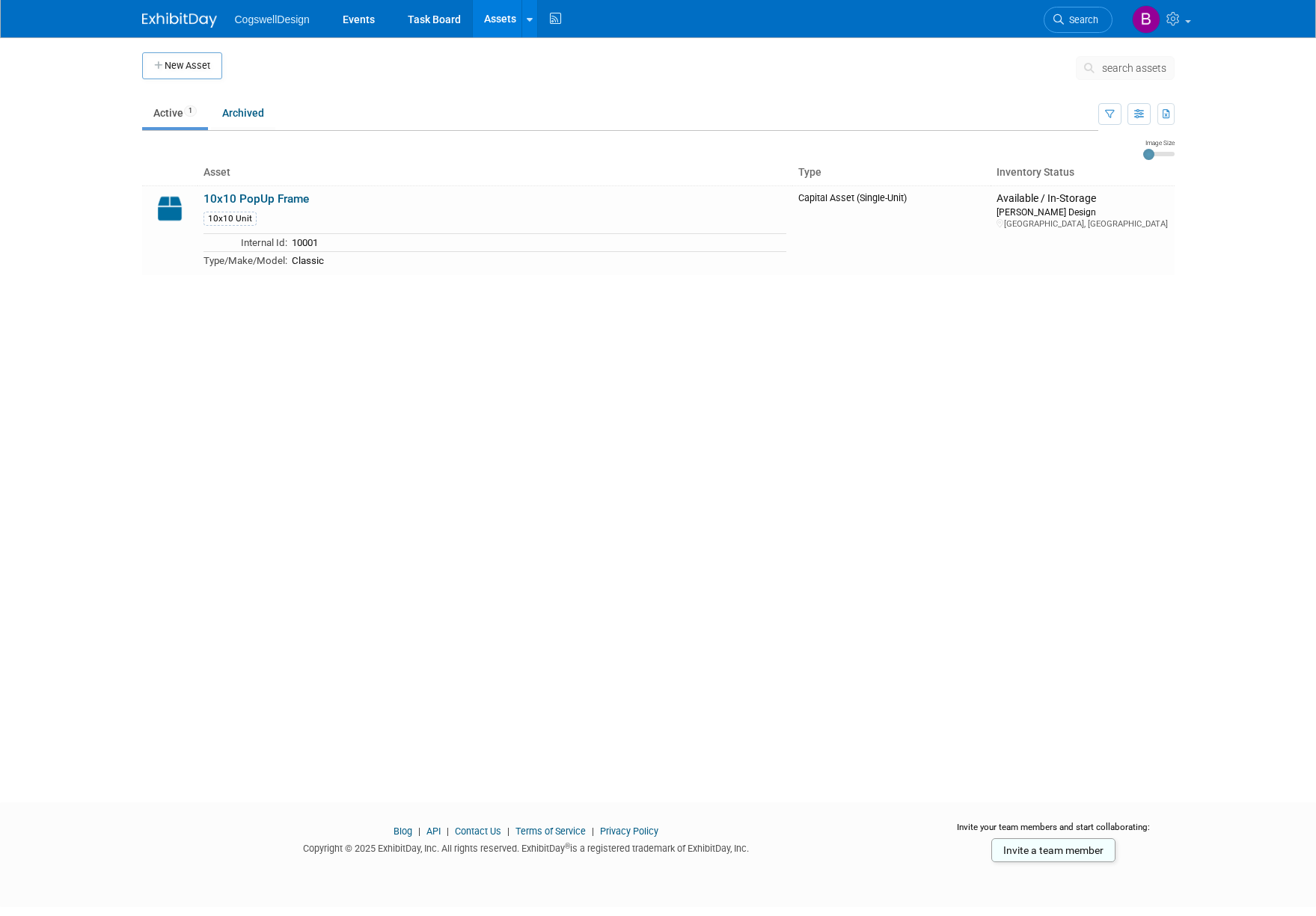
click at [511, 18] on link "Assets" at bounding box center [500, 18] width 54 height 37
click at [530, 24] on div at bounding box center [530, 19] width 6 height 15
click at [478, 434] on div "New Asset search assets Note: Your current ExhibitDay plan allows for managemen…" at bounding box center [658, 406] width 1055 height 738
